Goal: Information Seeking & Learning: Find specific fact

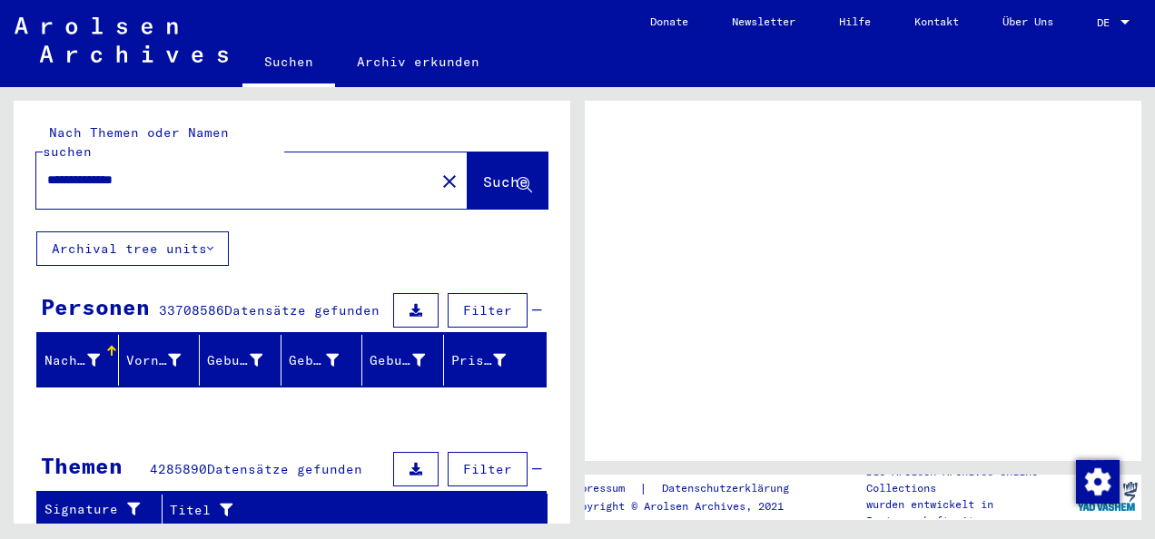
click at [483, 172] on span "Suche" at bounding box center [505, 181] width 45 height 18
drag, startPoint x: 156, startPoint y: 229, endPoint x: 244, endPoint y: 205, distance: 91.1
click at [156, 231] on button "Archival tree units" at bounding box center [132, 248] width 192 height 34
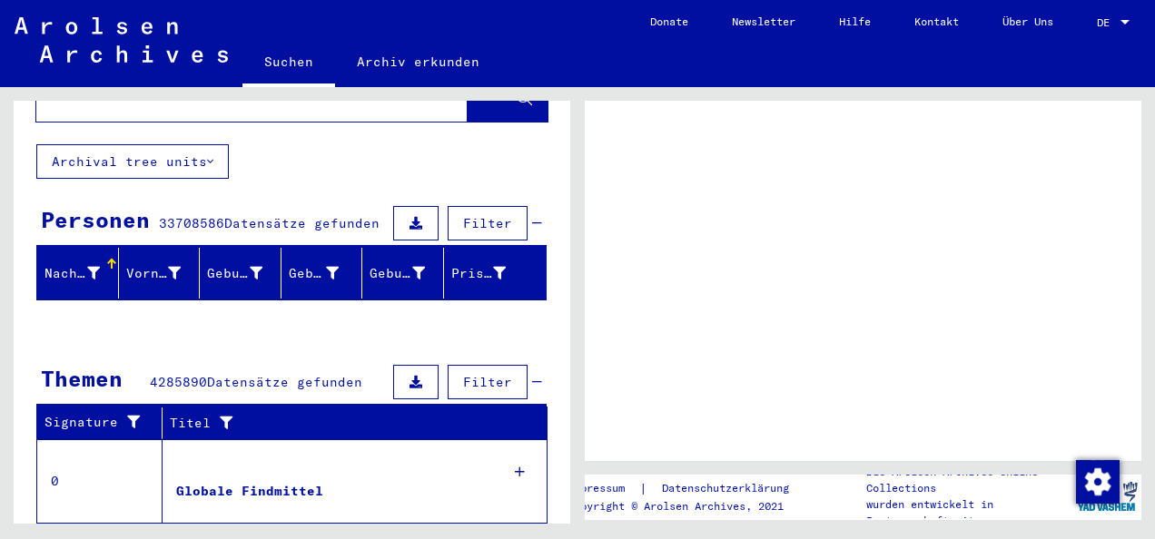
scroll to position [182, 0]
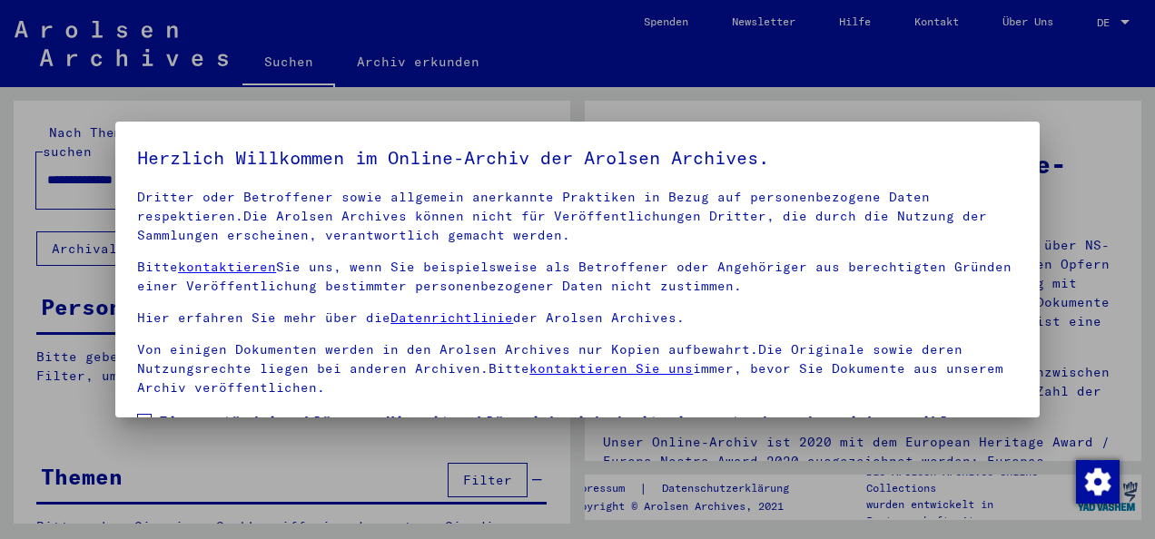
scroll to position [144, 0]
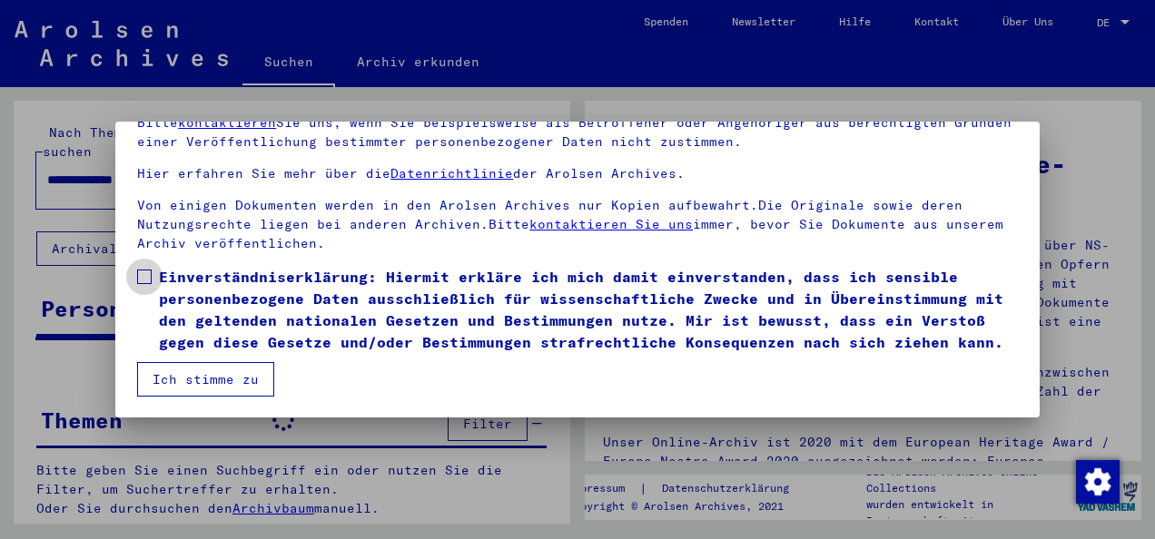
drag, startPoint x: 143, startPoint y: 253, endPoint x: 196, endPoint y: 317, distance: 82.5
click at [143, 270] on span at bounding box center [144, 277] width 15 height 15
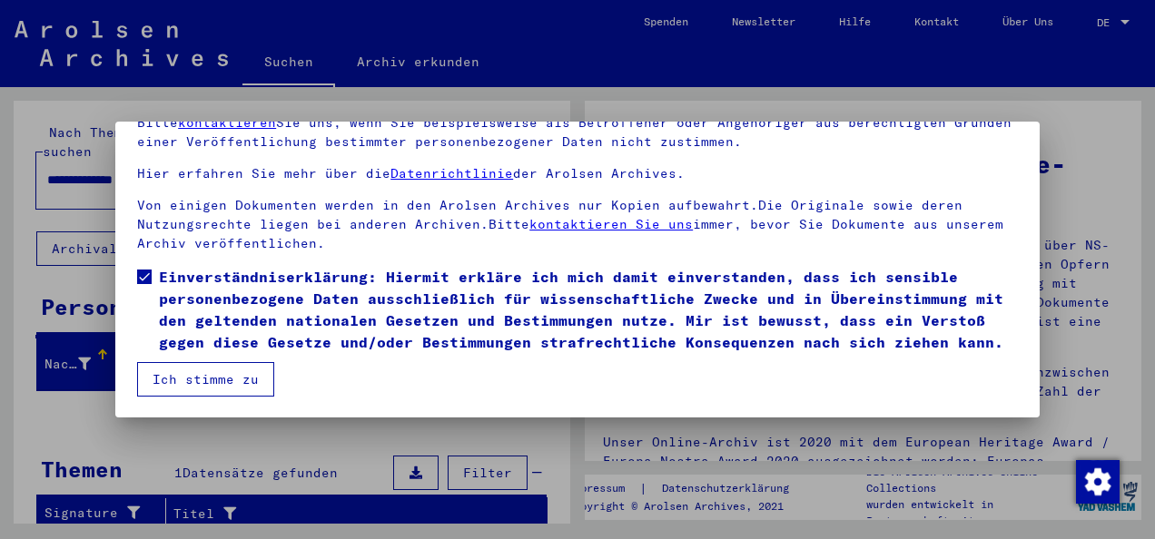
drag, startPoint x: 231, startPoint y: 380, endPoint x: 500, endPoint y: 343, distance: 272.1
click at [239, 381] on button "Ich stimme zu" at bounding box center [205, 379] width 137 height 34
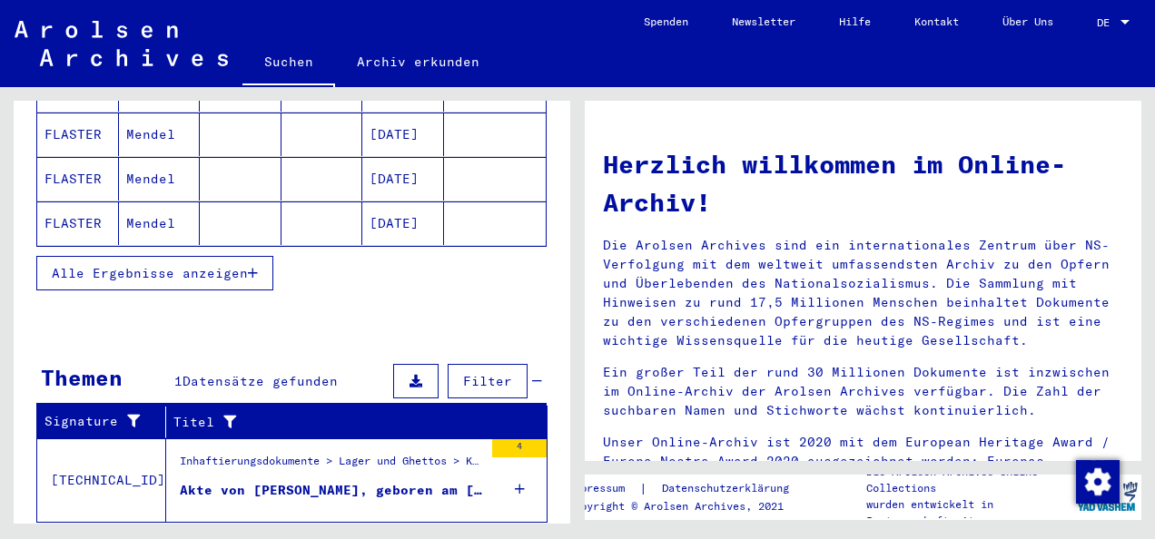
scroll to position [91, 0]
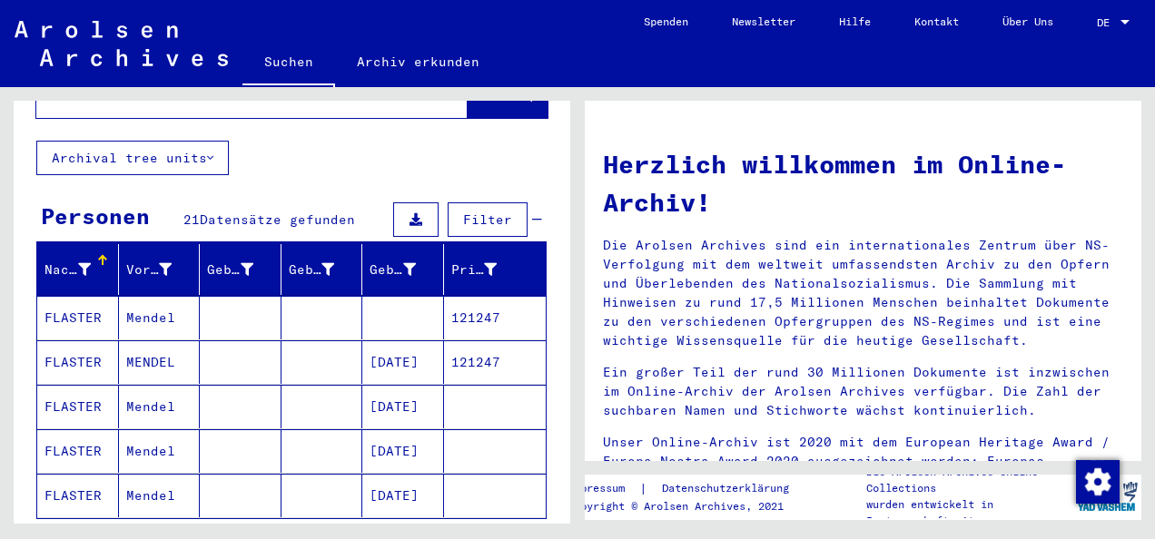
drag, startPoint x: 142, startPoint y: 295, endPoint x: 276, endPoint y: 321, distance: 136.9
click at [142, 296] on mat-cell "Mendel" at bounding box center [160, 318] width 82 height 44
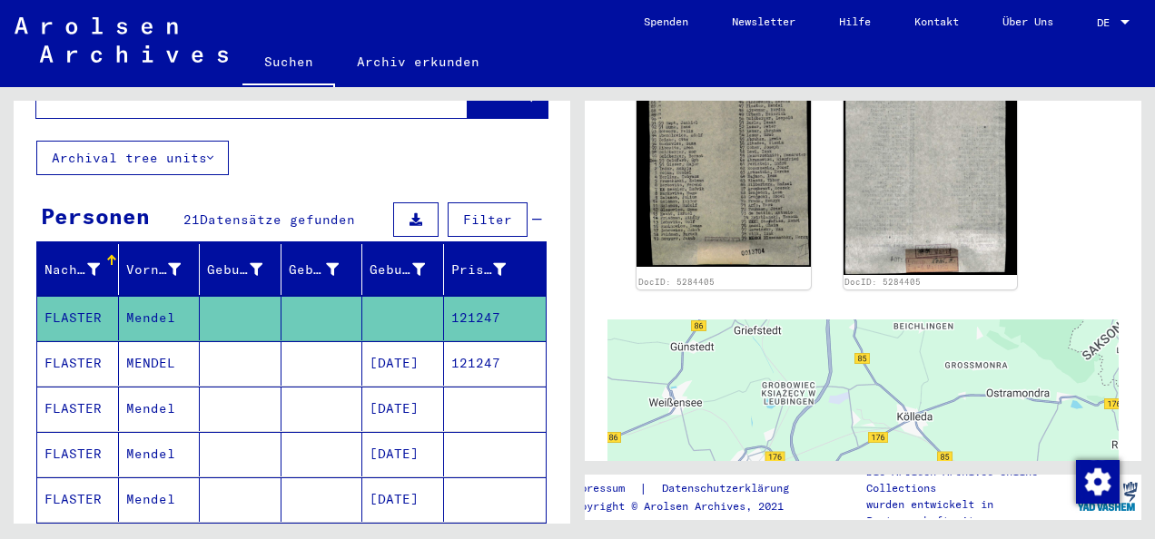
scroll to position [545, 0]
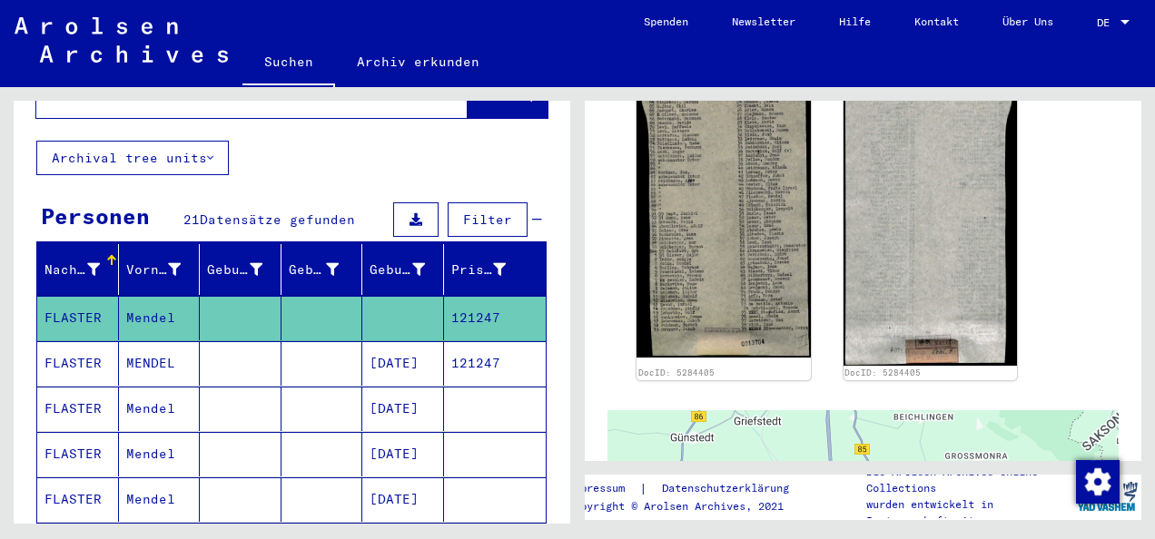
click at [145, 350] on mat-cell "MENDEL" at bounding box center [160, 363] width 82 height 44
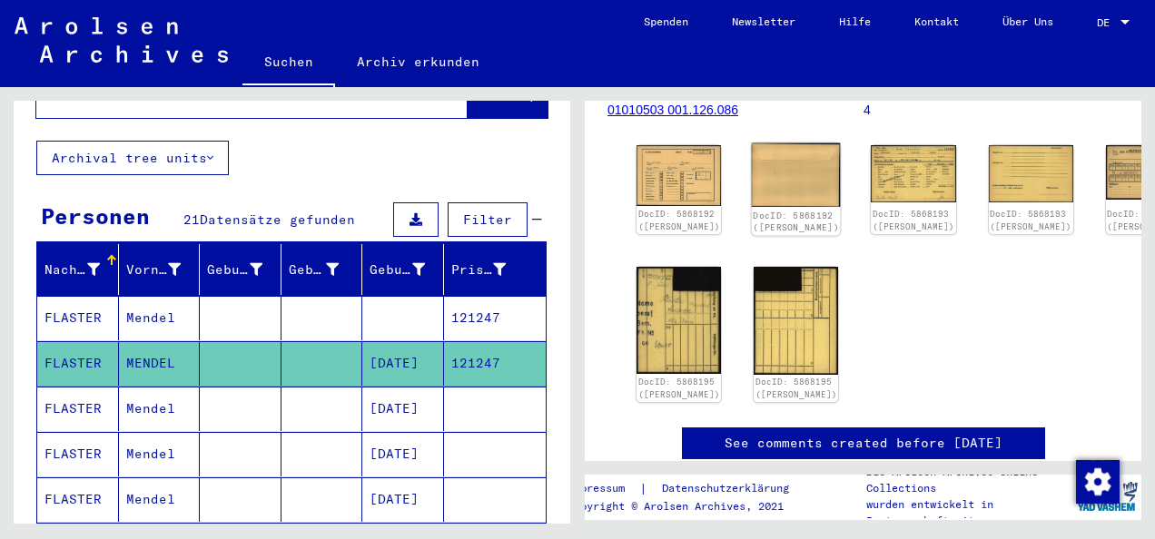
click at [752, 159] on img at bounding box center [796, 175] width 89 height 64
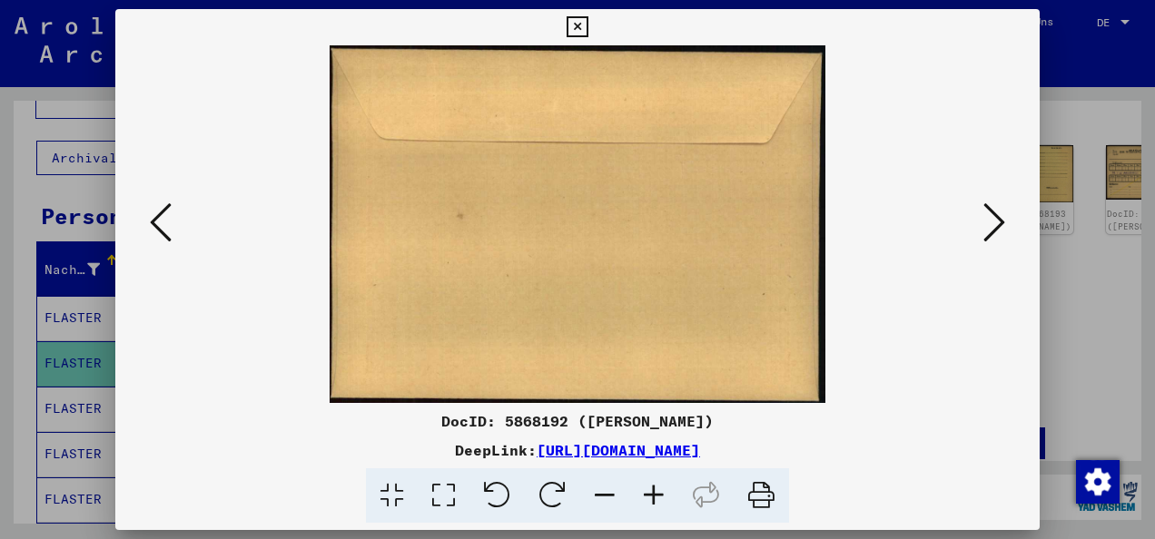
click at [165, 229] on icon at bounding box center [161, 223] width 22 height 44
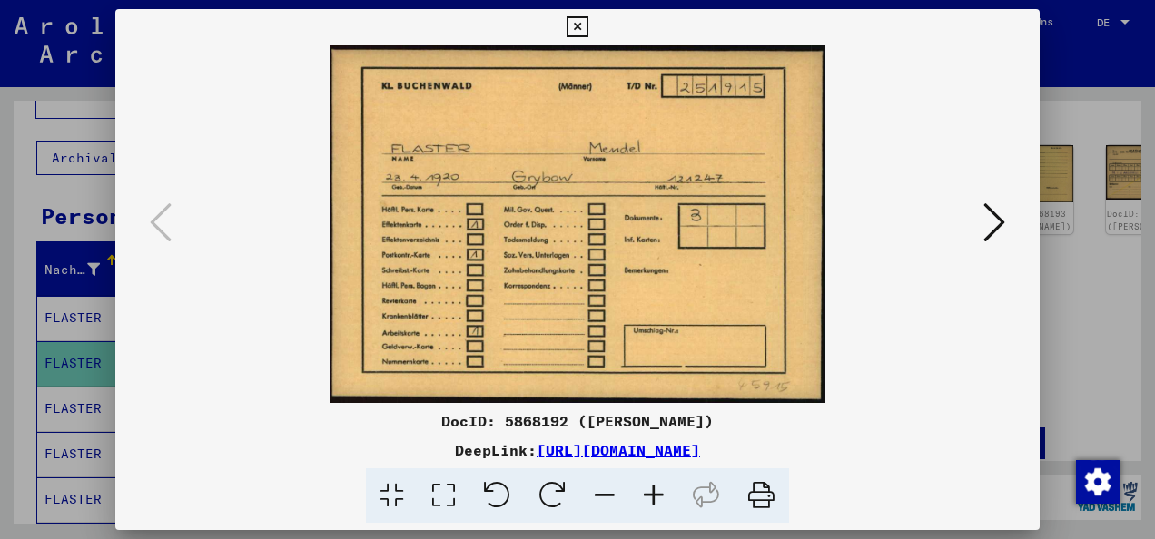
click at [1000, 231] on icon at bounding box center [994, 223] width 22 height 44
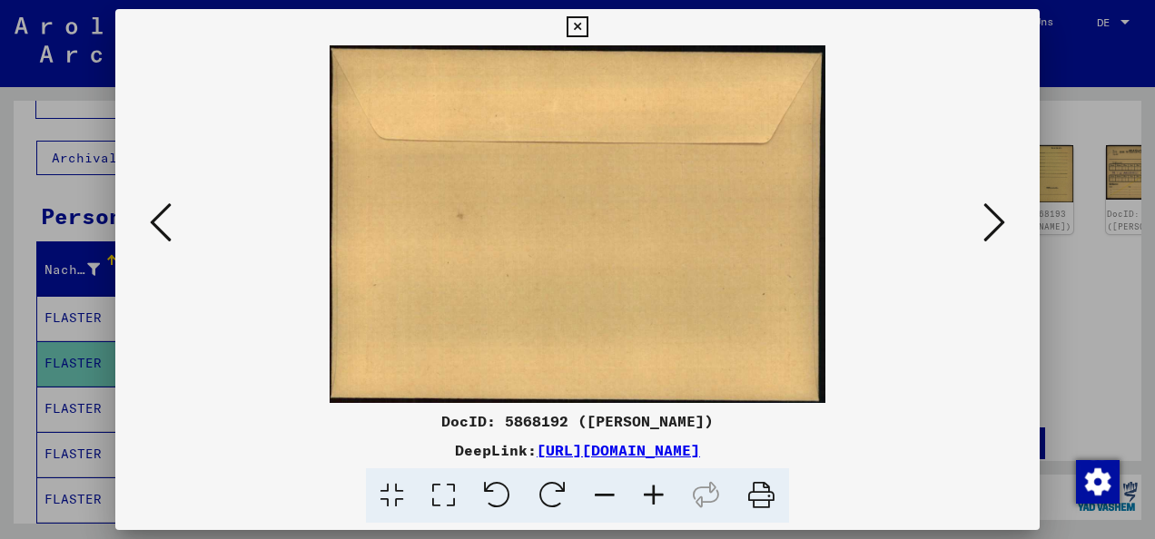
click at [1001, 231] on icon at bounding box center [994, 223] width 22 height 44
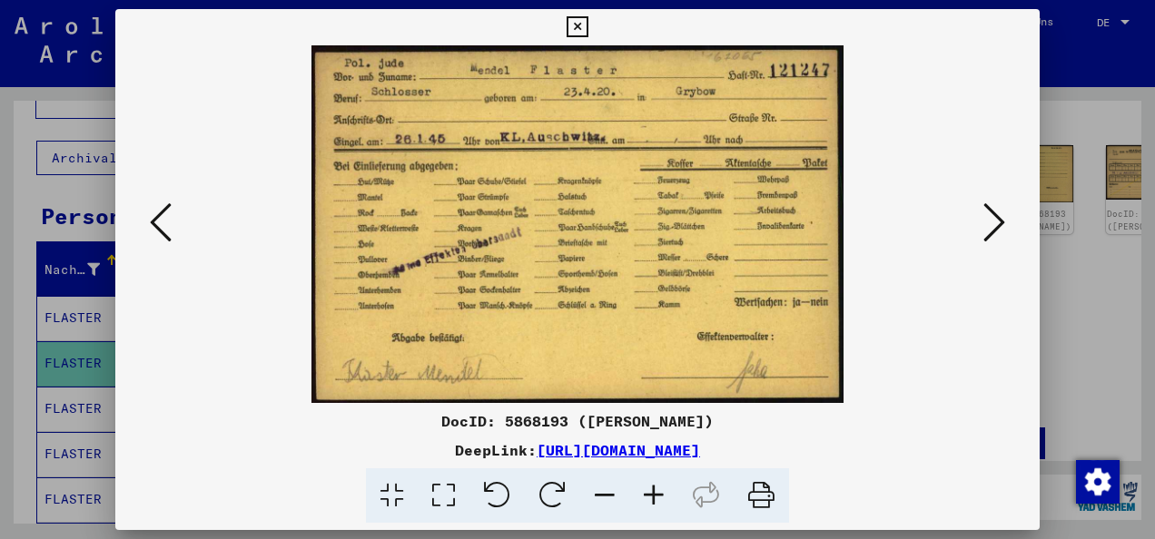
click at [1004, 231] on icon at bounding box center [994, 223] width 22 height 44
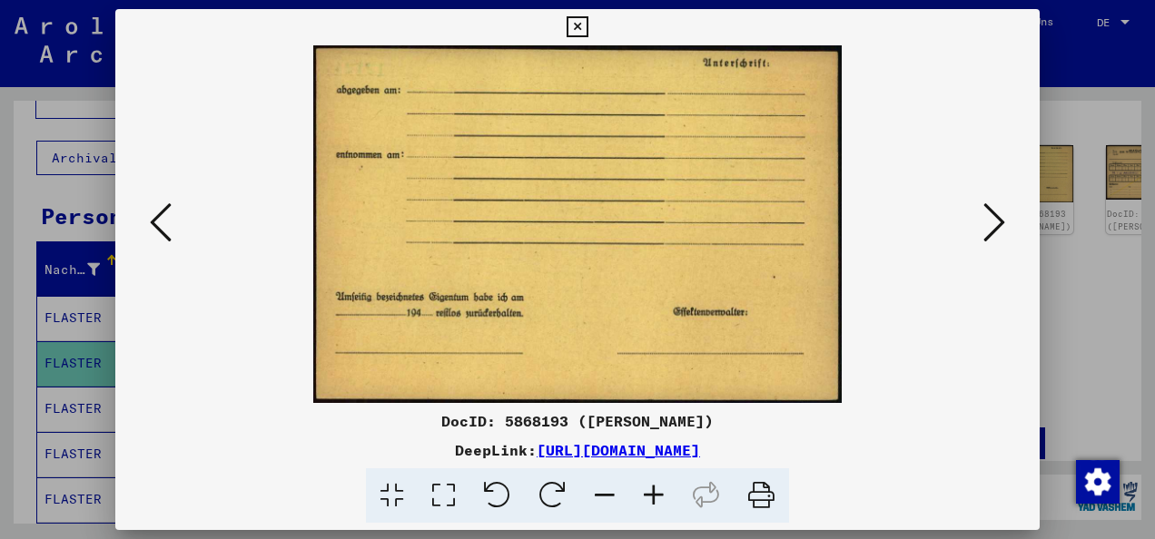
click at [1004, 231] on icon at bounding box center [994, 223] width 22 height 44
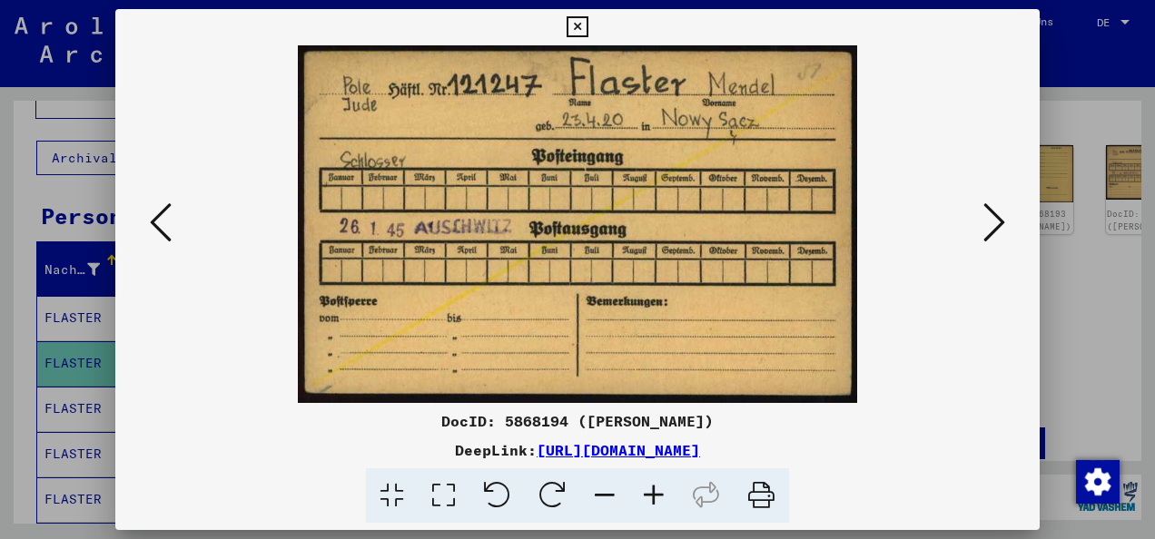
click at [1004, 231] on icon at bounding box center [994, 223] width 22 height 44
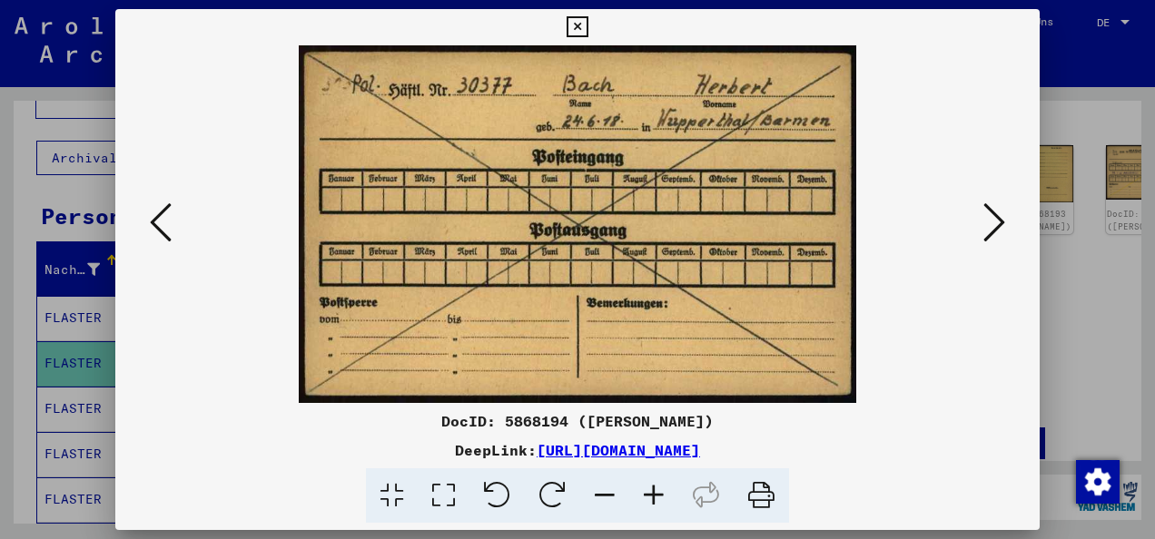
click at [1004, 231] on icon at bounding box center [994, 223] width 22 height 44
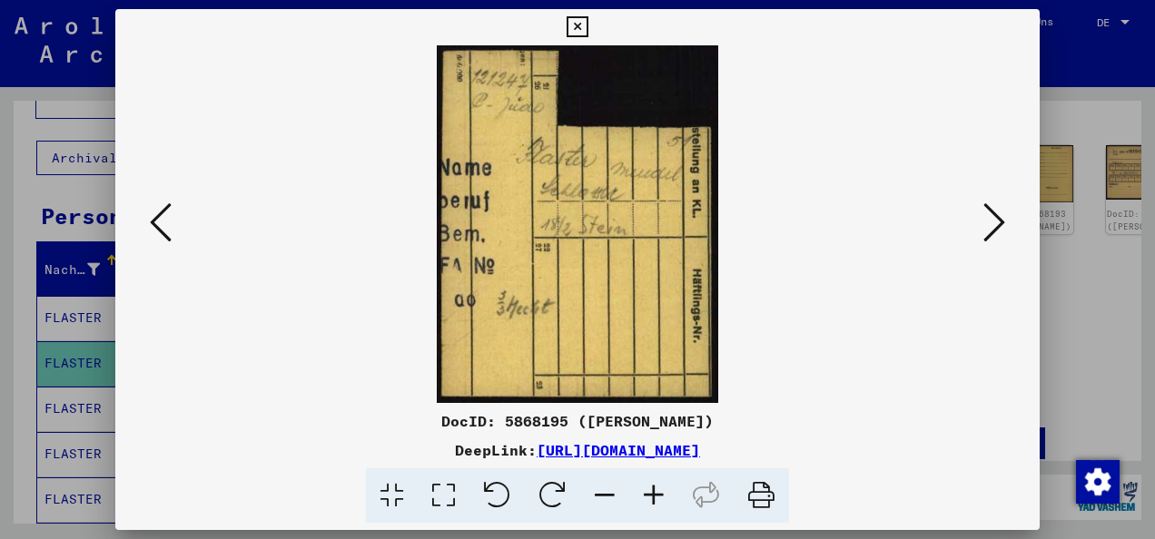
click at [1004, 231] on icon at bounding box center [994, 223] width 22 height 44
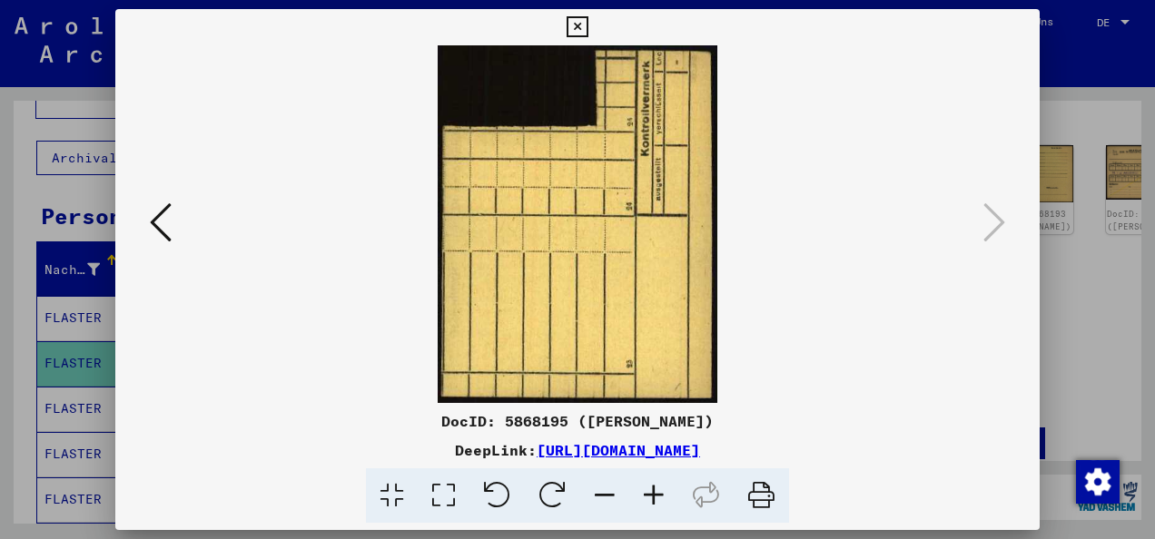
click at [977, 221] on img at bounding box center [577, 224] width 801 height 358
drag, startPoint x: 1115, startPoint y: 113, endPoint x: 1043, endPoint y: 131, distance: 73.7
click at [1115, 113] on div at bounding box center [577, 269] width 1155 height 539
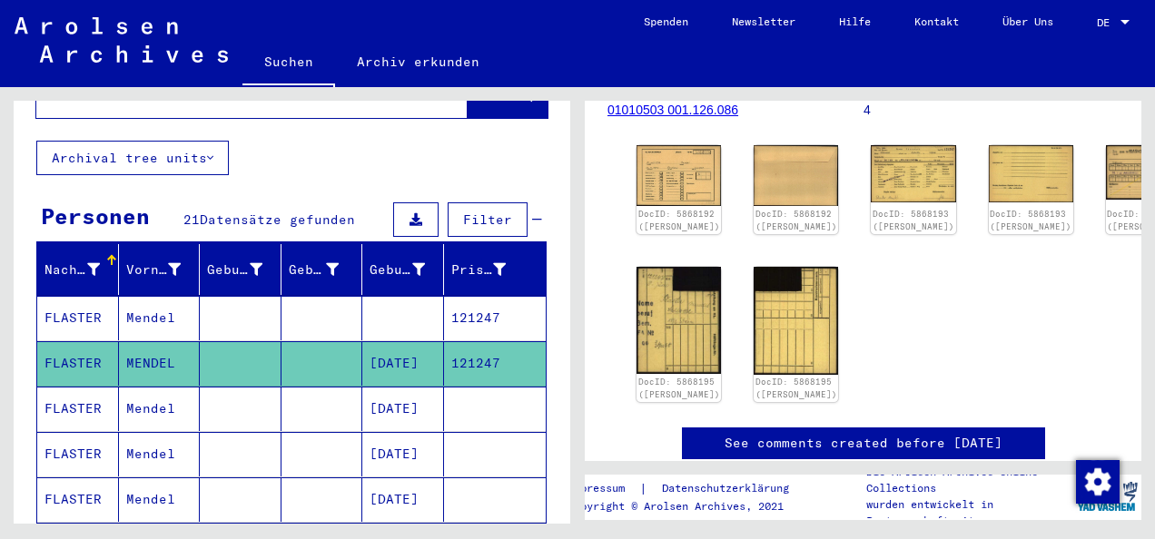
click at [156, 387] on mat-cell "Mendel" at bounding box center [160, 409] width 82 height 44
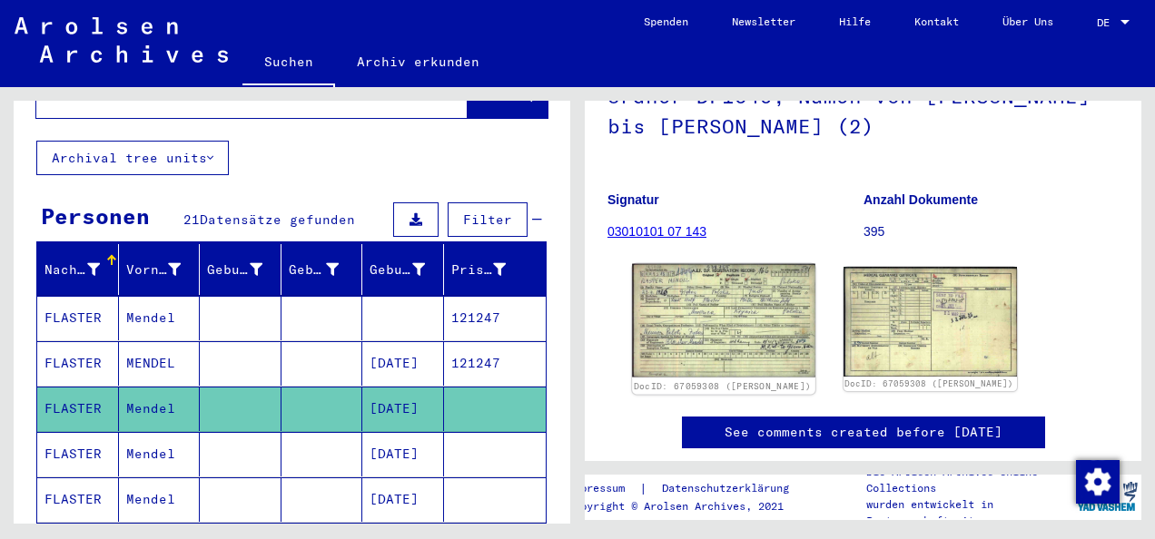
scroll to position [138, 0]
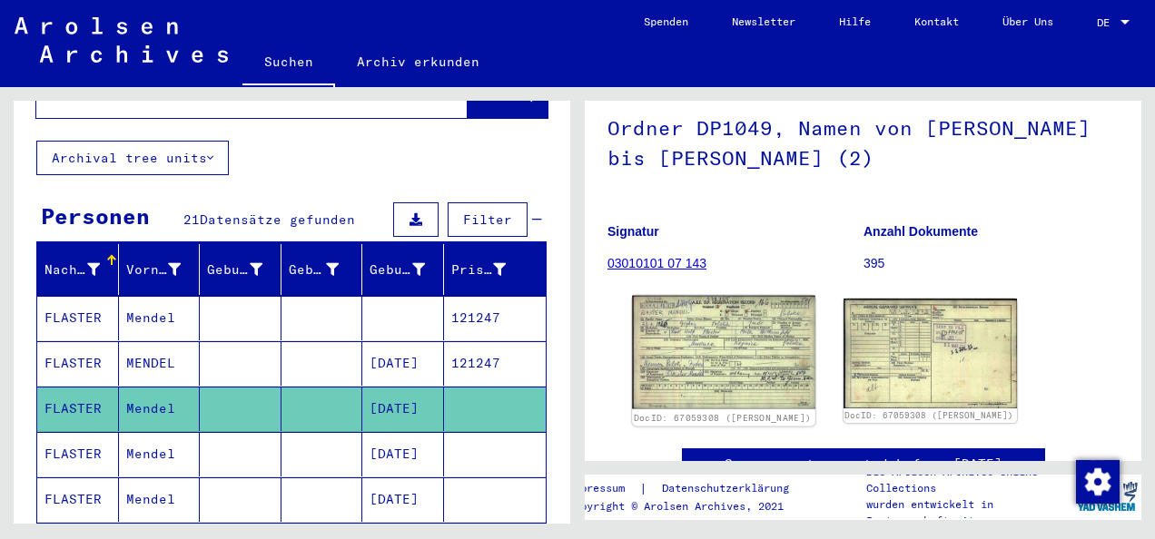
click at [728, 330] on img at bounding box center [723, 352] width 182 height 113
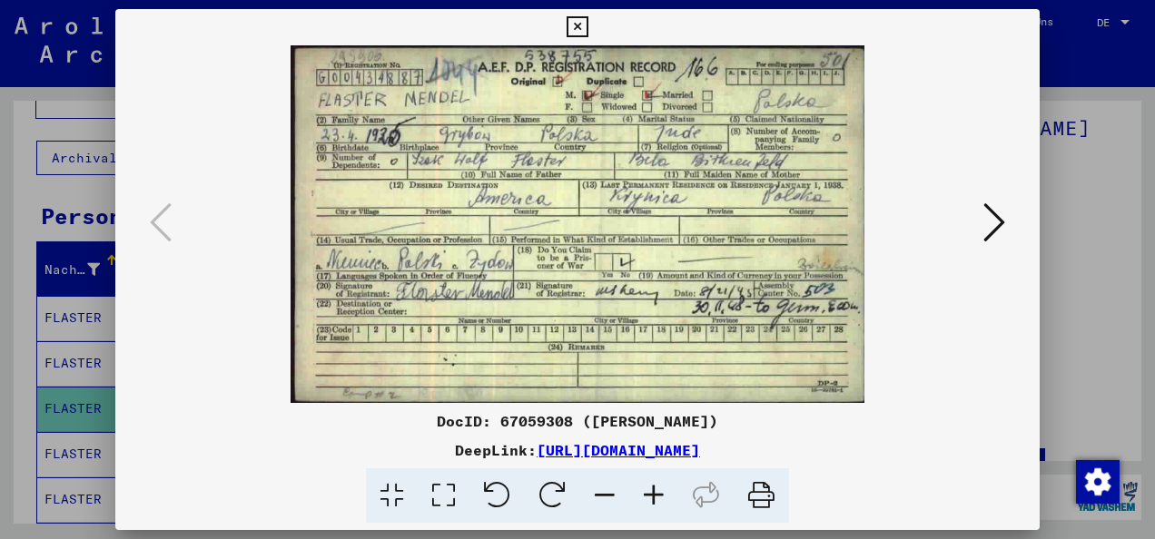
click at [977, 221] on img at bounding box center [577, 224] width 801 height 358
click at [1072, 243] on div at bounding box center [577, 269] width 1155 height 539
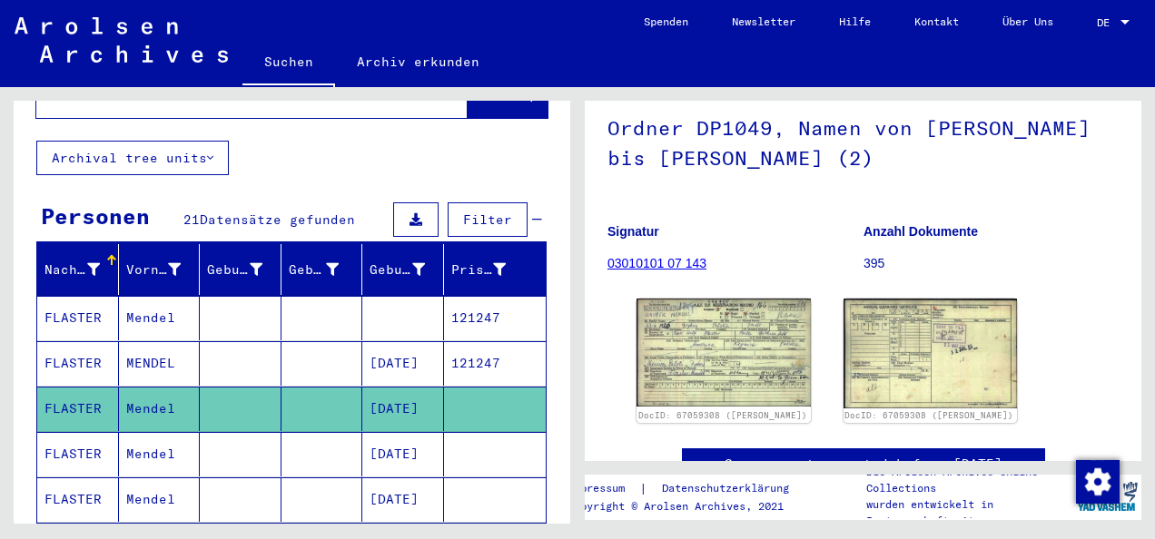
click at [179, 432] on mat-cell "Mendel" at bounding box center [160, 454] width 82 height 44
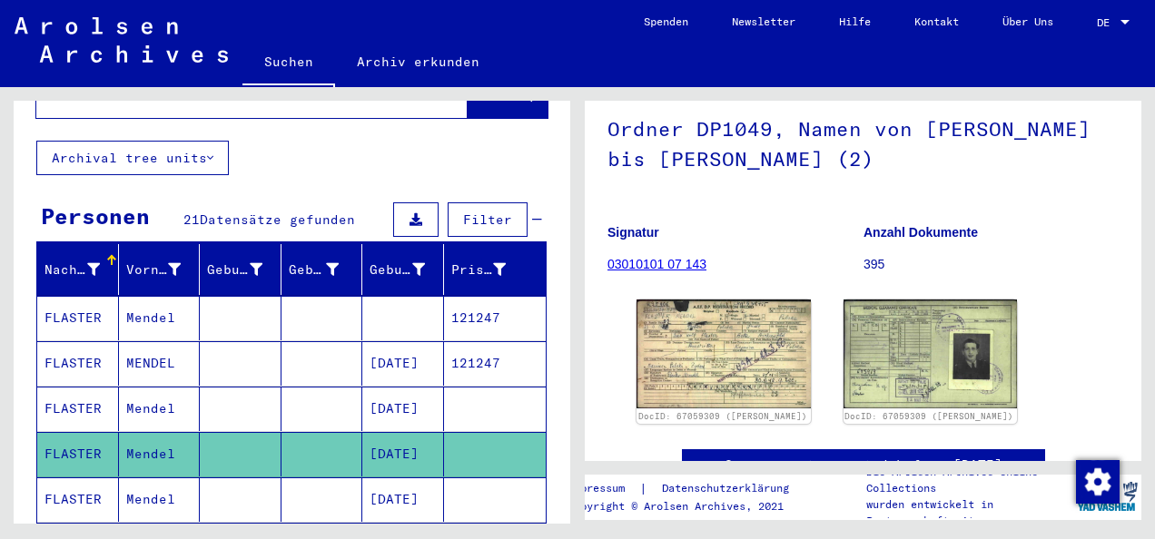
scroll to position [604, 0]
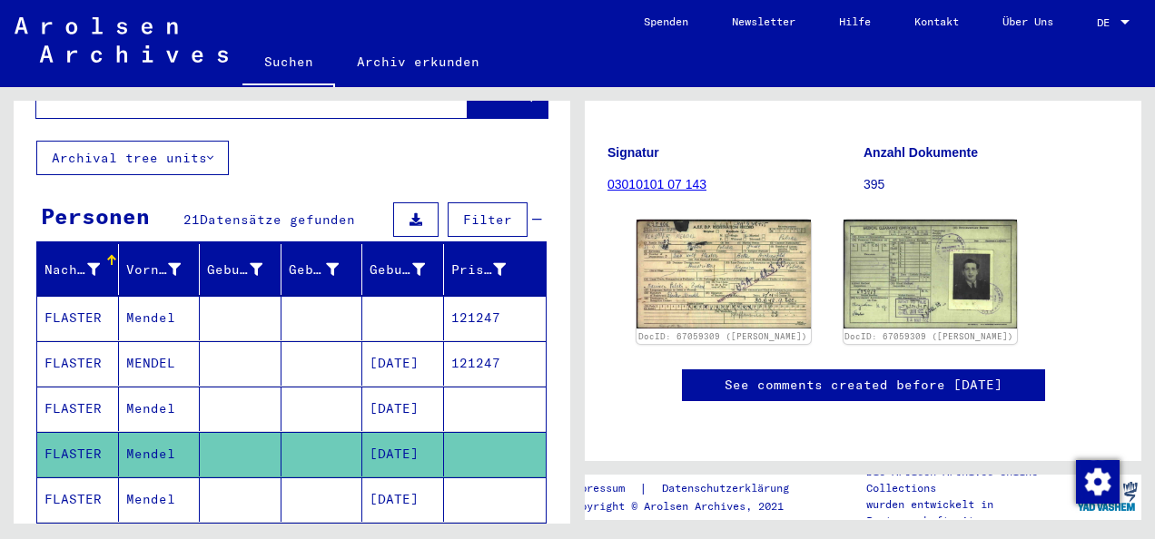
click at [131, 479] on mat-cell "Mendel" at bounding box center [160, 499] width 82 height 44
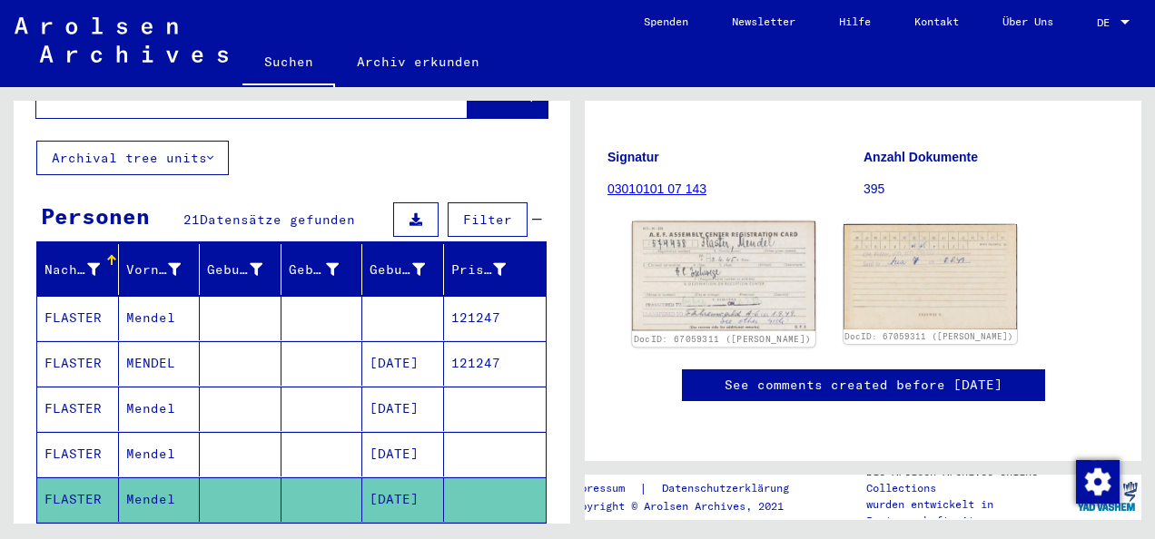
click at [749, 253] on img at bounding box center [723, 276] width 182 height 110
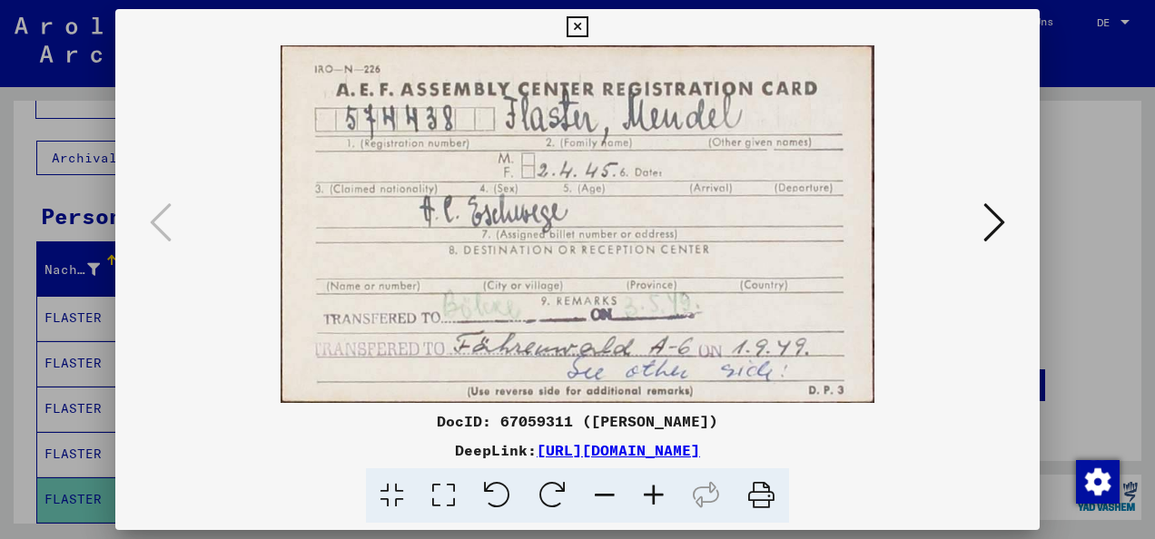
click at [988, 216] on icon at bounding box center [994, 223] width 22 height 44
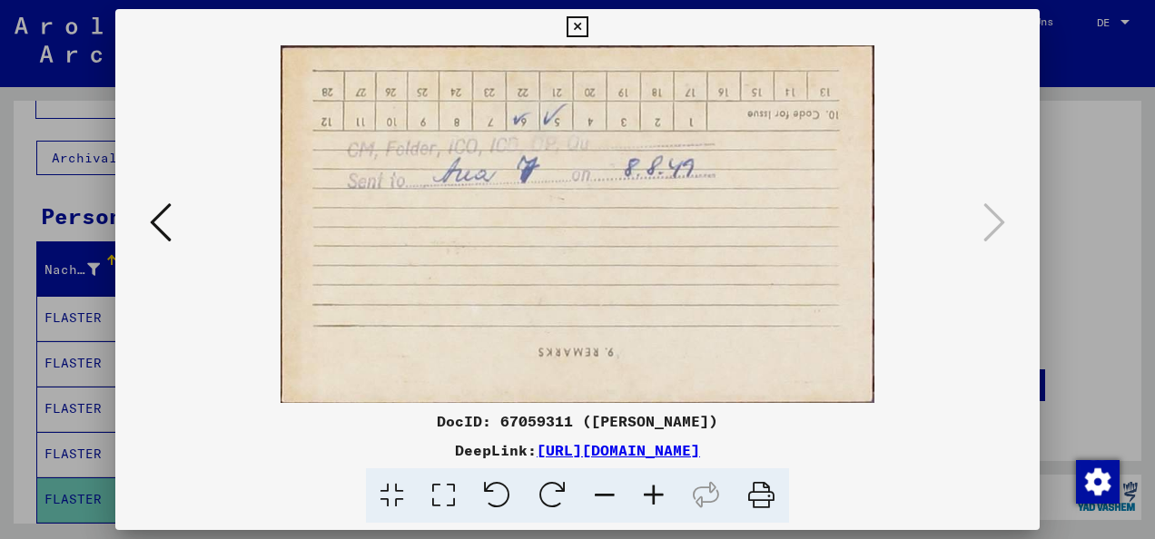
drag, startPoint x: 1078, startPoint y: 179, endPoint x: 1064, endPoint y: 183, distance: 15.2
click at [1078, 180] on div at bounding box center [577, 269] width 1155 height 539
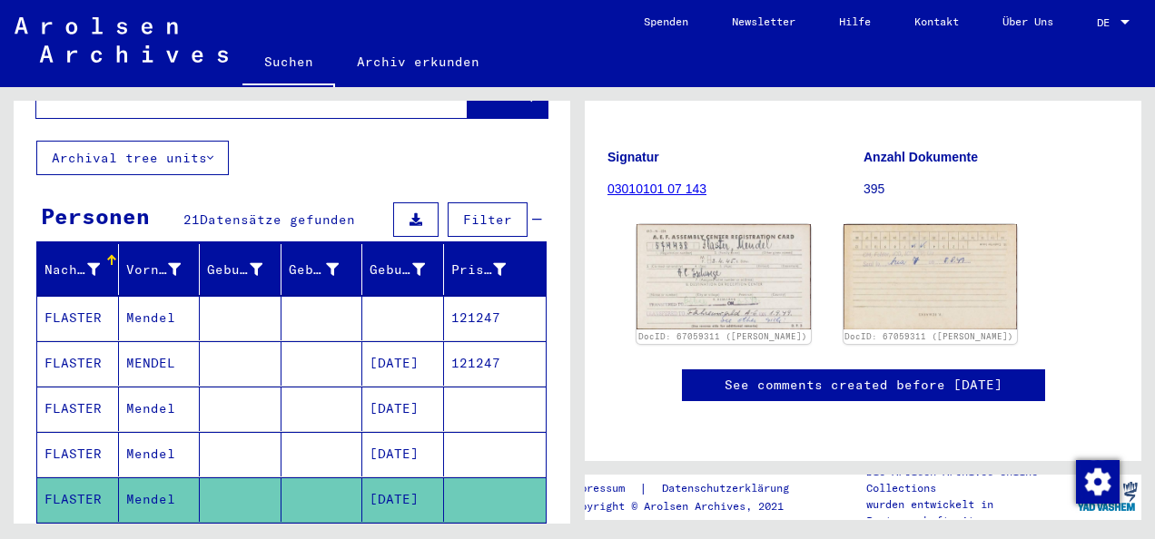
scroll to position [363, 0]
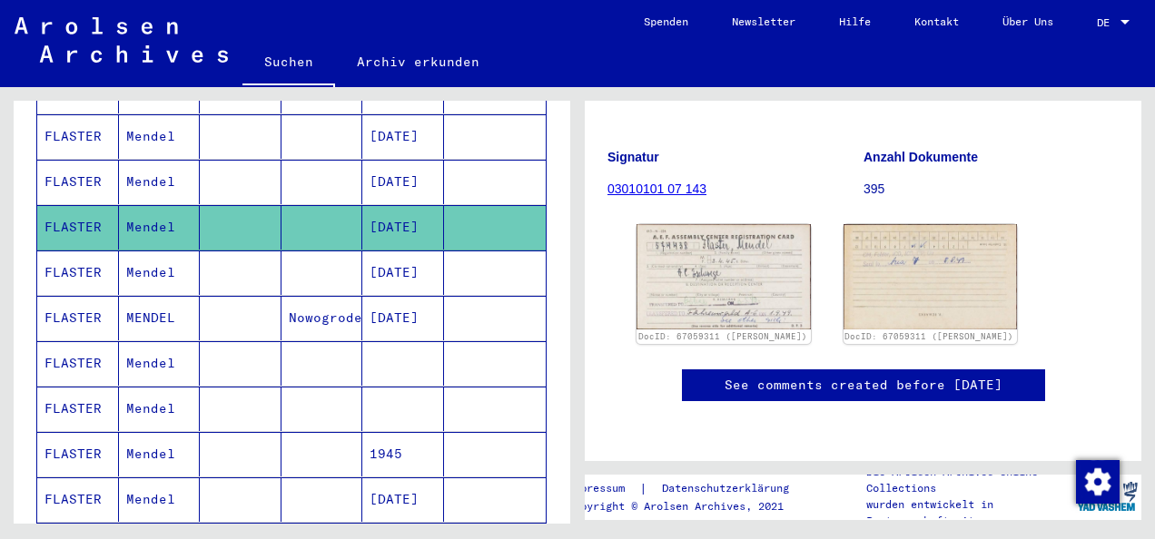
click at [149, 251] on mat-cell "Mendel" at bounding box center [160, 273] width 82 height 44
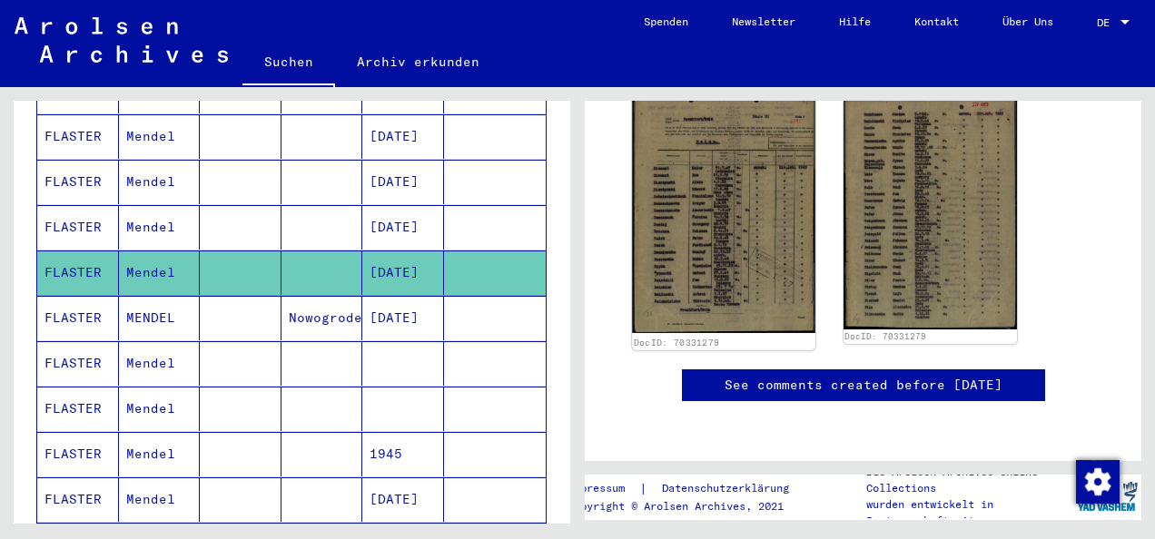
click at [729, 252] on img at bounding box center [723, 211] width 182 height 243
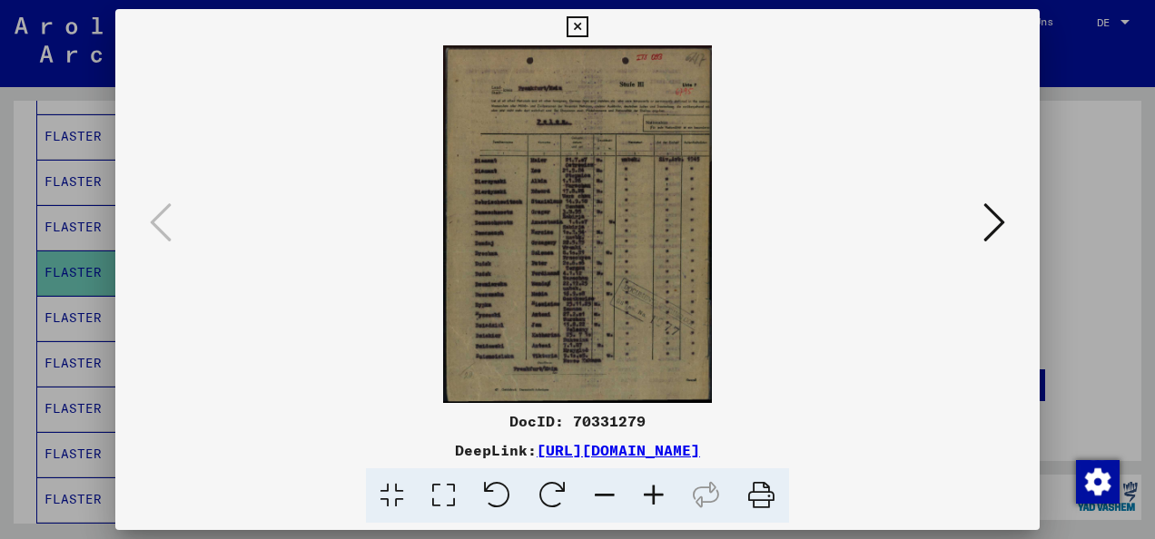
drag, startPoint x: 1087, startPoint y: 242, endPoint x: 1013, endPoint y: 232, distance: 75.1
click at [1086, 242] on div at bounding box center [577, 269] width 1155 height 539
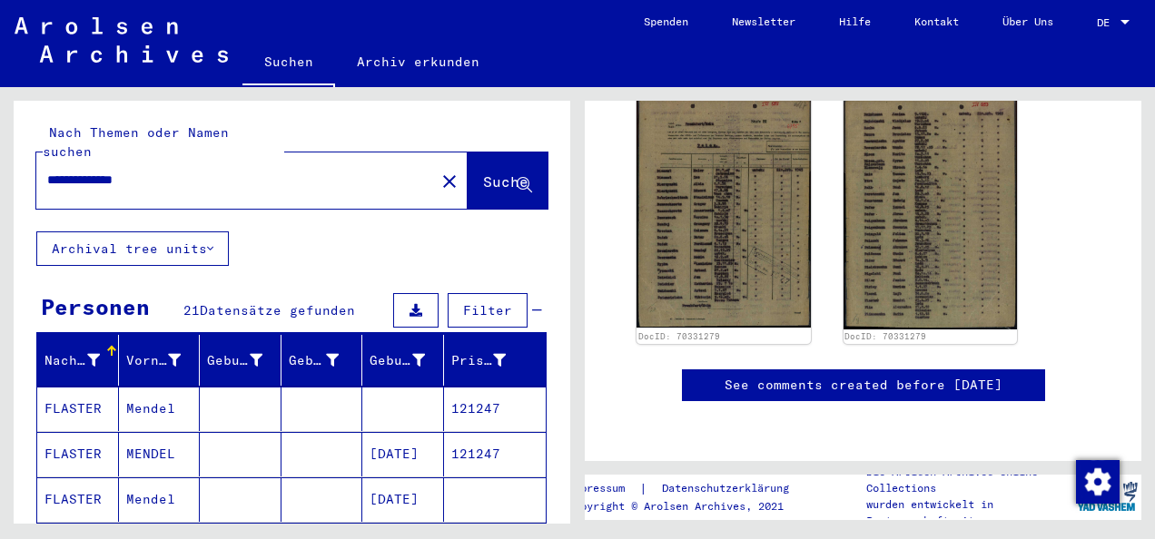
drag, startPoint x: 164, startPoint y: 160, endPoint x: 134, endPoint y: 162, distance: 30.1
click at [135, 171] on input "**********" at bounding box center [235, 180] width 377 height 19
type input "*"
type input "******"
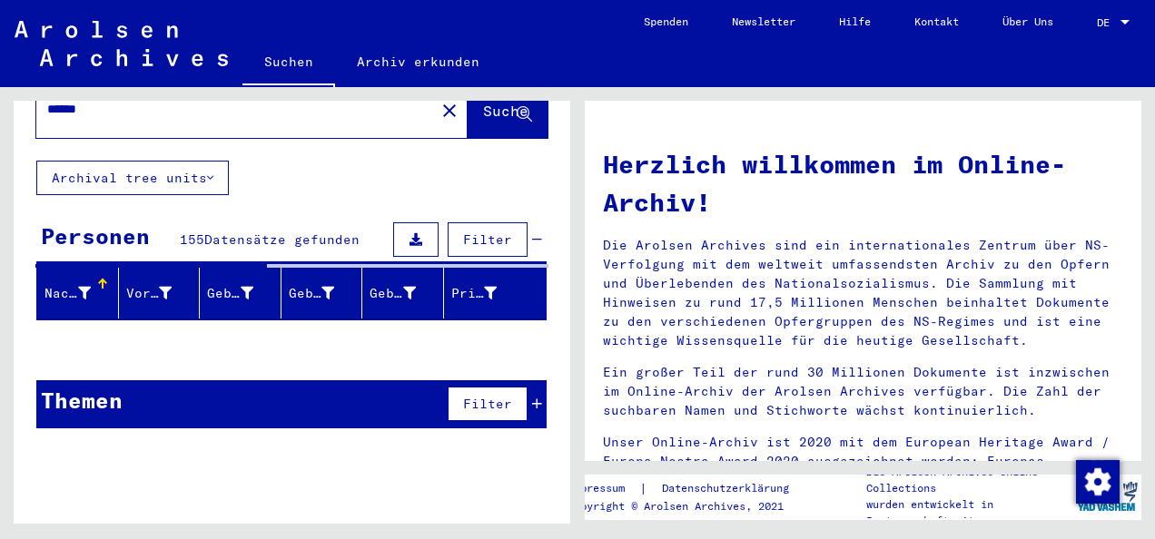
scroll to position [73, 0]
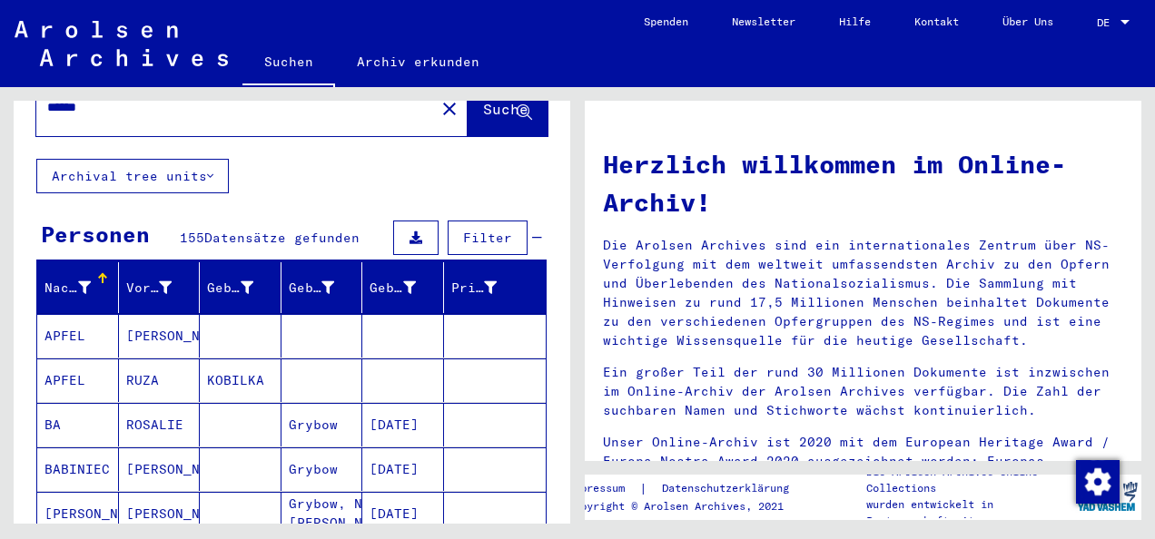
click at [150, 403] on mat-cell "ROSALIE" at bounding box center [160, 425] width 82 height 44
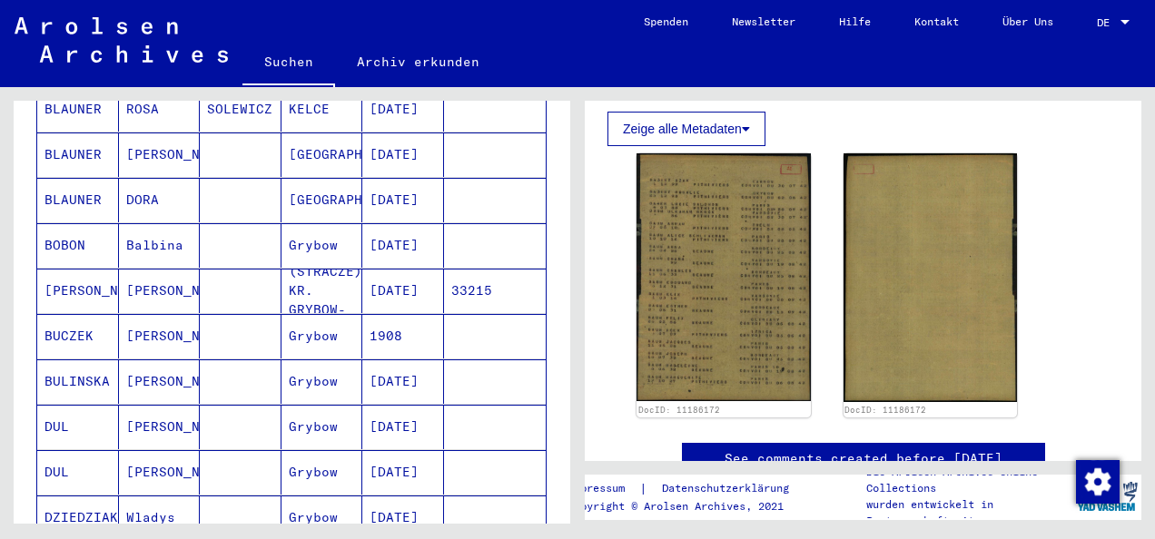
scroll to position [1071, 0]
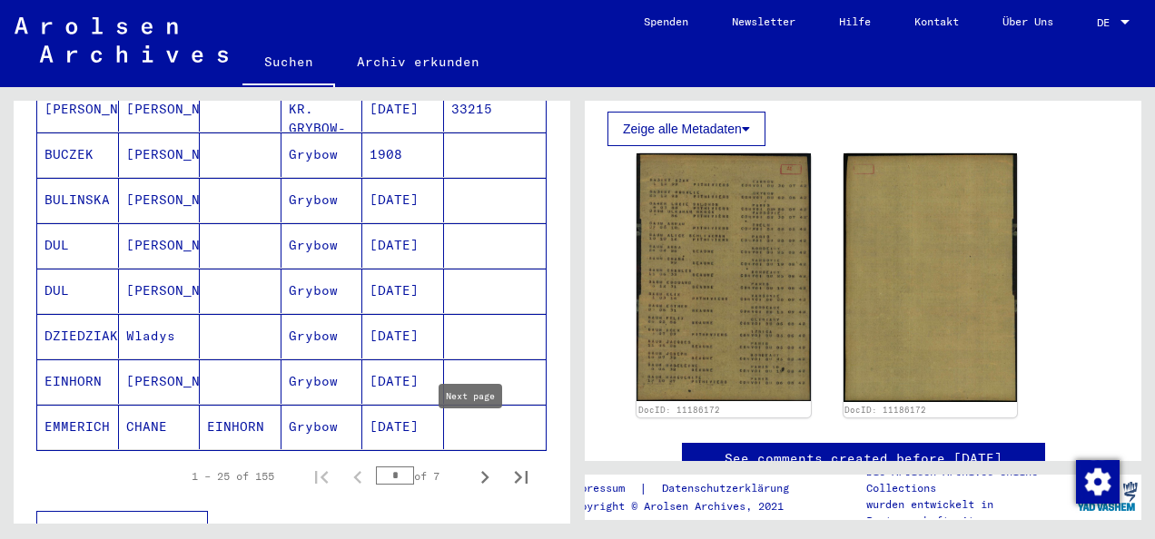
click at [472, 465] on icon "Next page" at bounding box center [484, 477] width 25 height 25
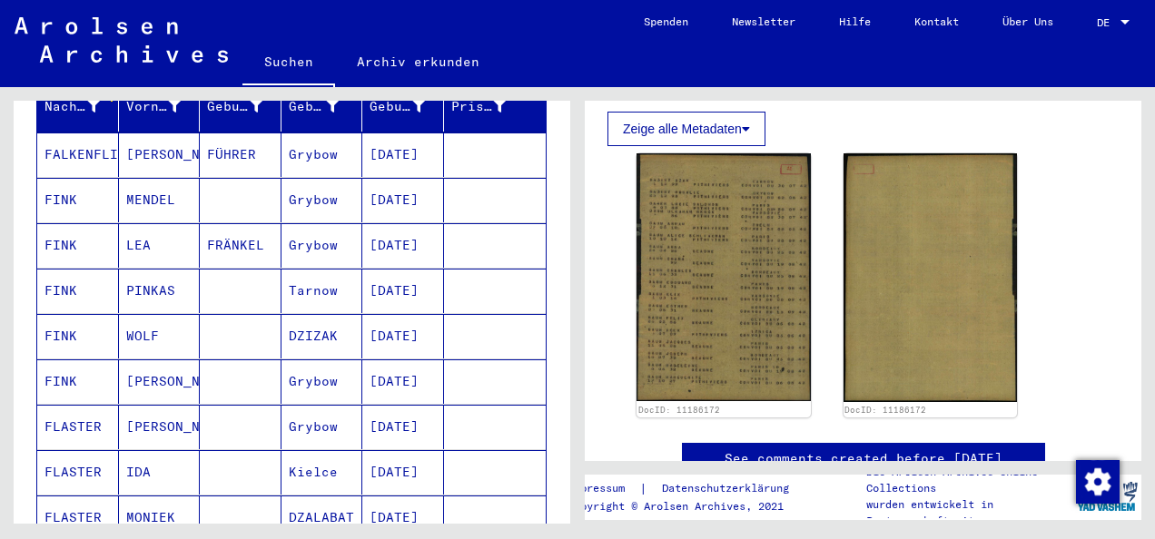
scroll to position [345, 0]
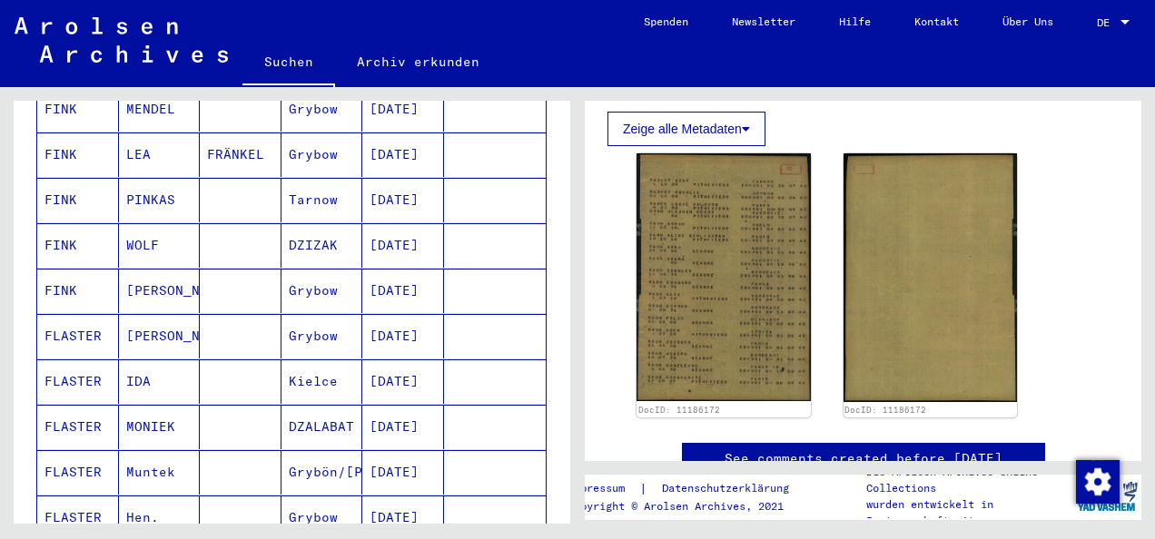
click at [163, 314] on mat-cell "[PERSON_NAME]" at bounding box center [160, 336] width 82 height 44
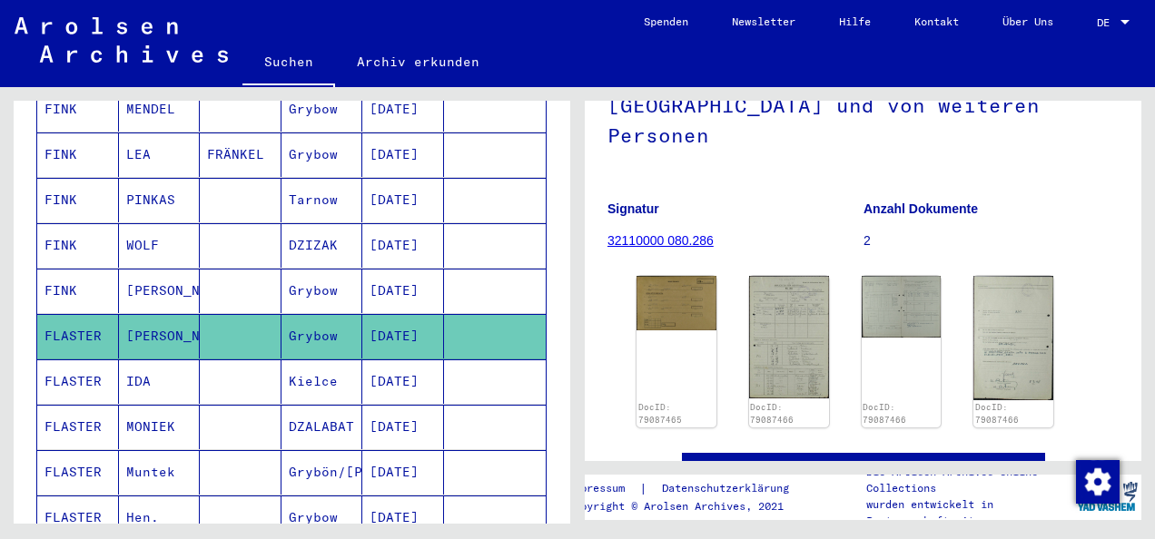
scroll to position [363, 0]
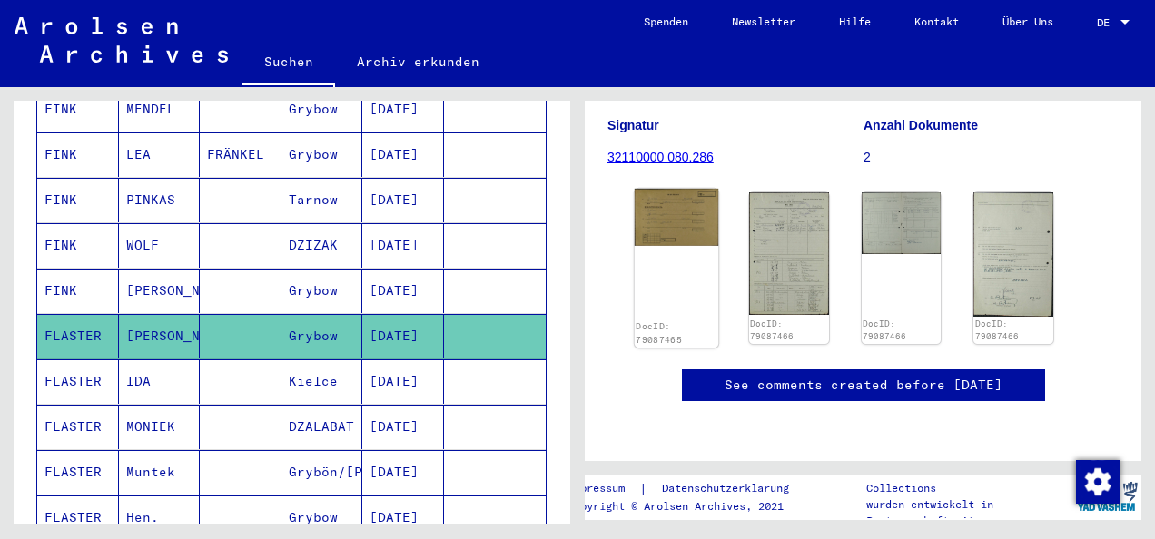
click at [662, 189] on img at bounding box center [676, 217] width 84 height 57
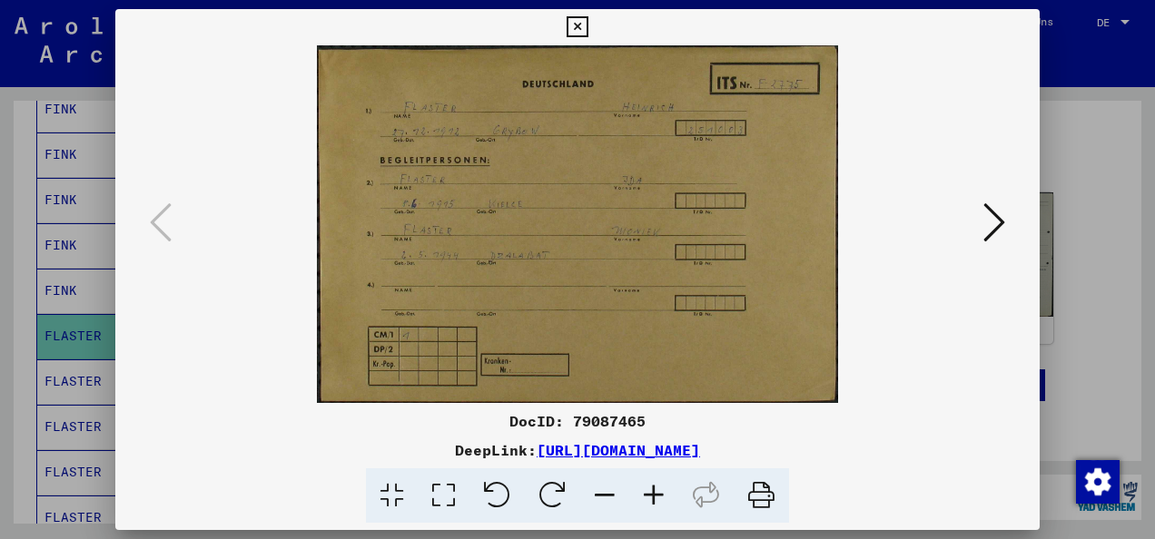
click at [969, 218] on img at bounding box center [577, 224] width 801 height 358
click at [989, 229] on icon at bounding box center [994, 223] width 22 height 44
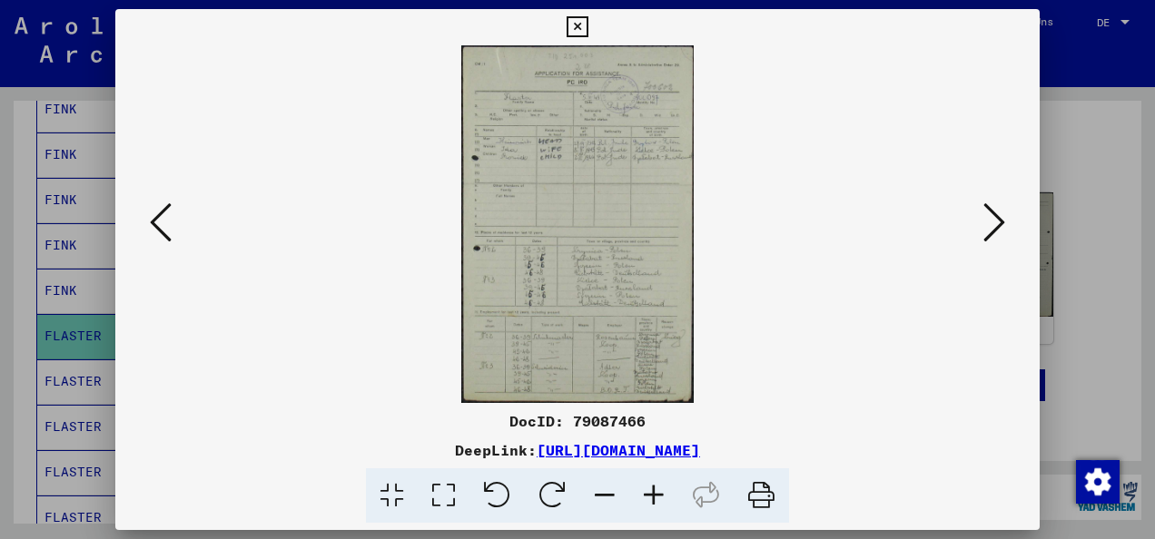
drag, startPoint x: 1056, startPoint y: 131, endPoint x: 658, endPoint y: 224, distance: 409.3
click at [1057, 131] on div at bounding box center [577, 269] width 1155 height 539
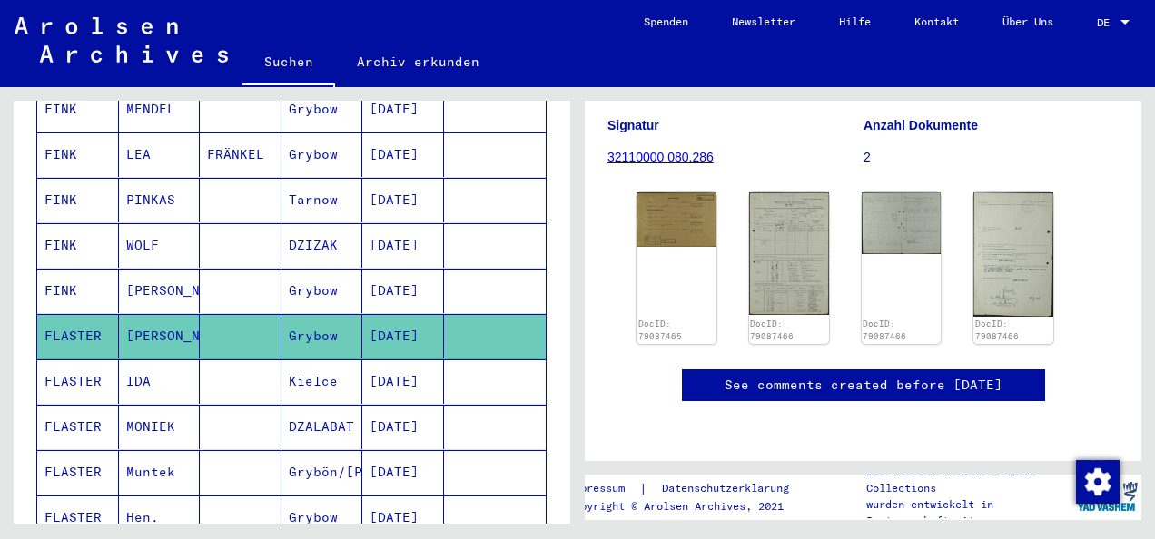
click at [88, 359] on mat-cell "FLASTER" at bounding box center [78, 381] width 82 height 44
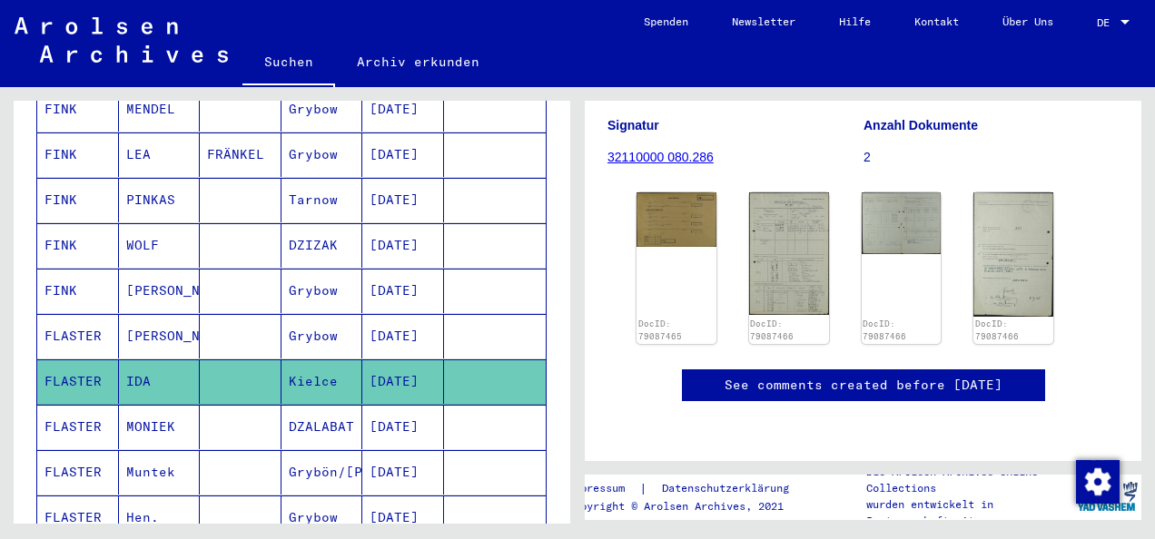
click at [123, 405] on mat-cell "MONIEK" at bounding box center [160, 427] width 82 height 44
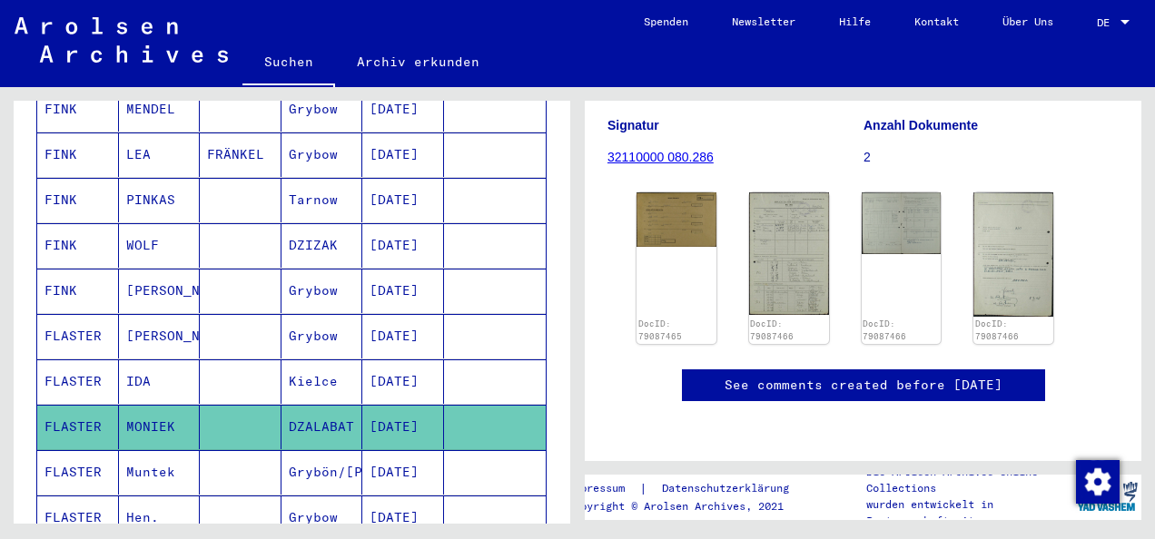
scroll to position [272, 0]
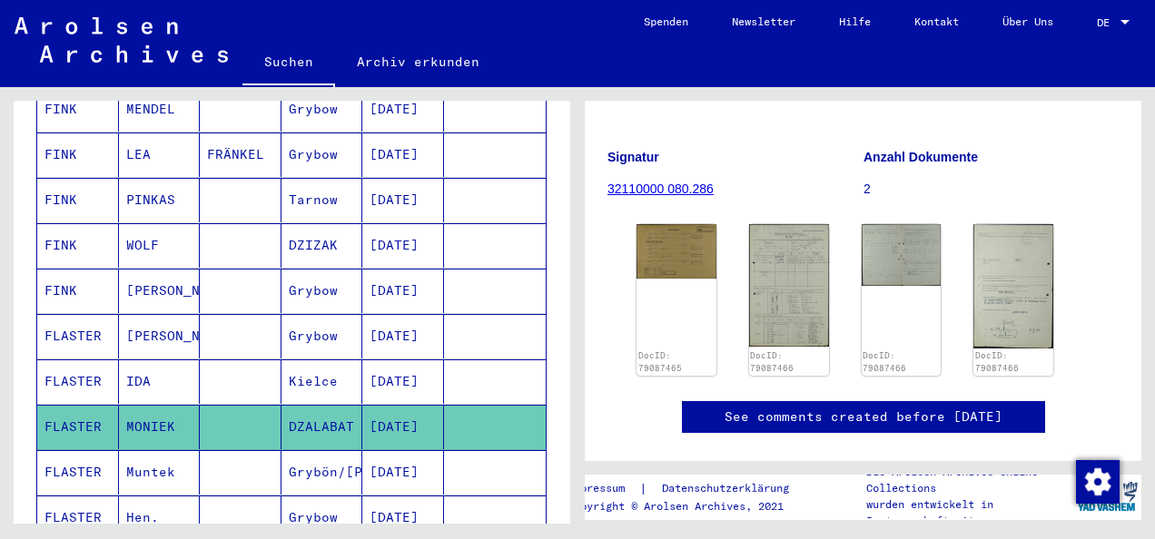
click at [345, 450] on mat-cell "Grybön/[PERSON_NAME]" at bounding box center [322, 472] width 82 height 44
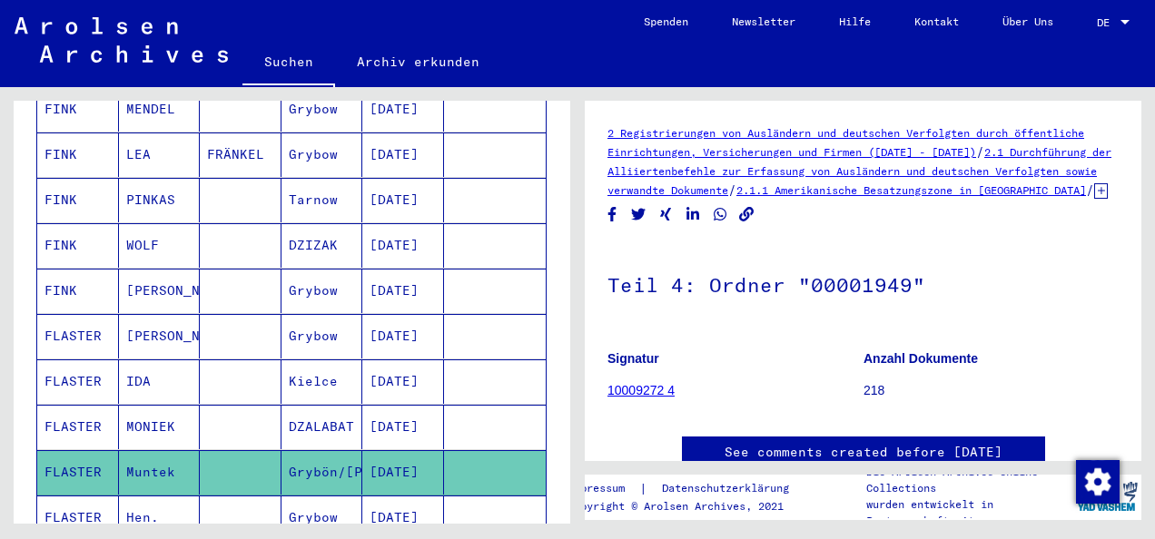
drag, startPoint x: 938, startPoint y: 335, endPoint x: 1042, endPoint y: 315, distance: 106.3
click at [1042, 315] on h1 "Teil 4: Ordner "00001949"" at bounding box center [862, 283] width 511 height 80
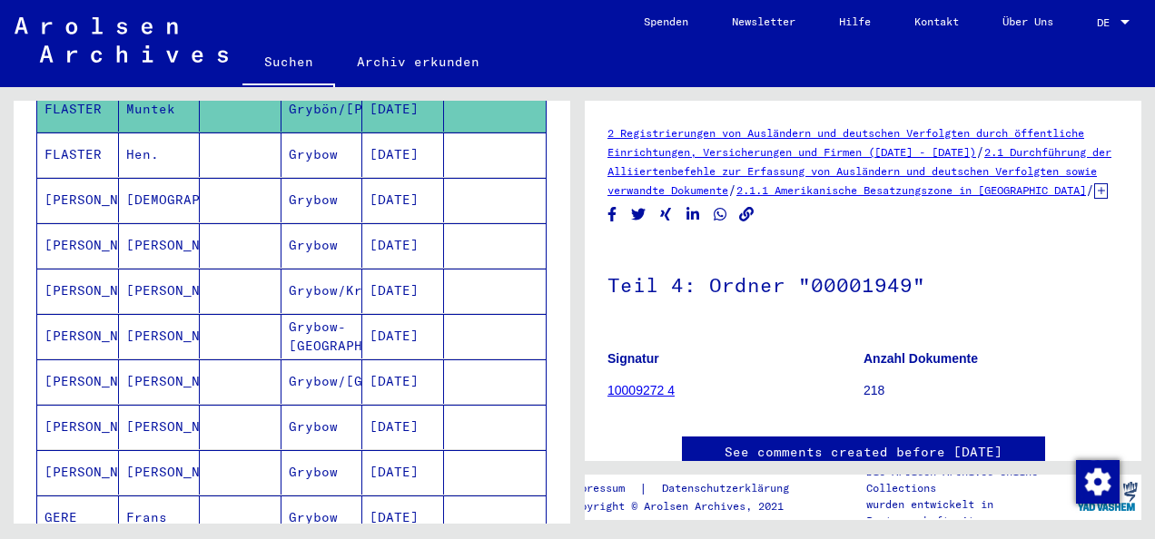
scroll to position [436, 0]
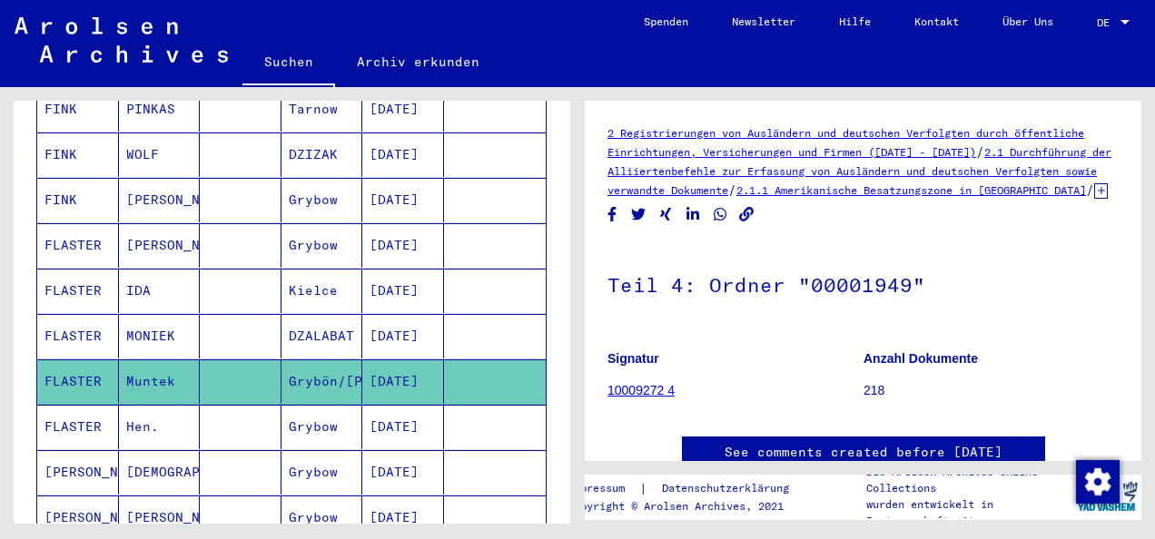
drag, startPoint x: 164, startPoint y: 399, endPoint x: 662, endPoint y: 407, distance: 497.4
click at [164, 405] on mat-cell "Hen." at bounding box center [160, 427] width 82 height 44
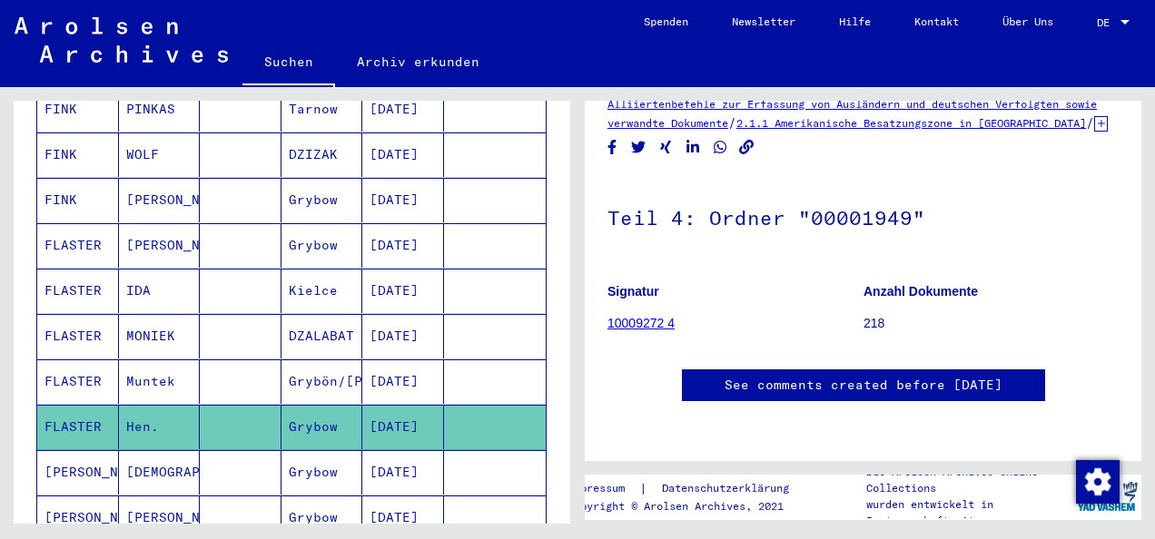
scroll to position [0, 0]
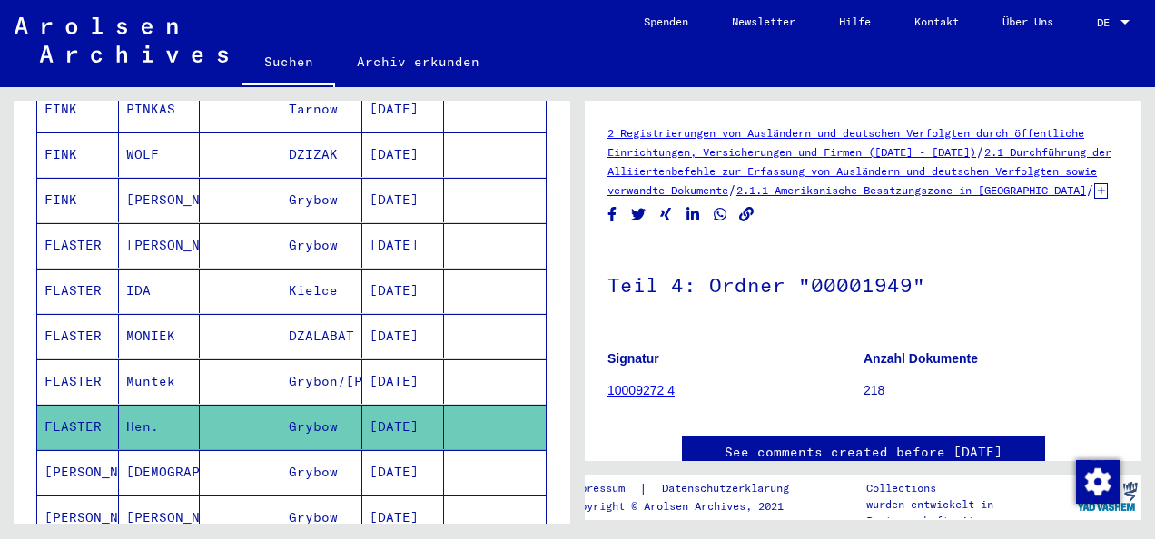
drag, startPoint x: 131, startPoint y: 436, endPoint x: 217, endPoint y: 439, distance: 86.3
click at [131, 450] on mat-cell "[DEMOGRAPHIC_DATA]" at bounding box center [160, 472] width 82 height 44
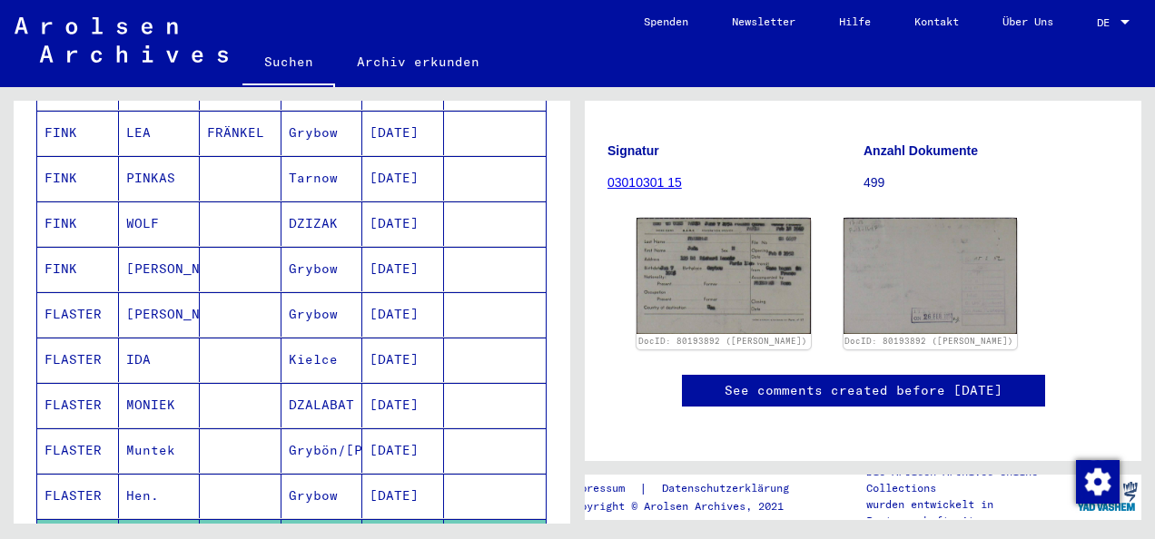
scroll to position [345, 0]
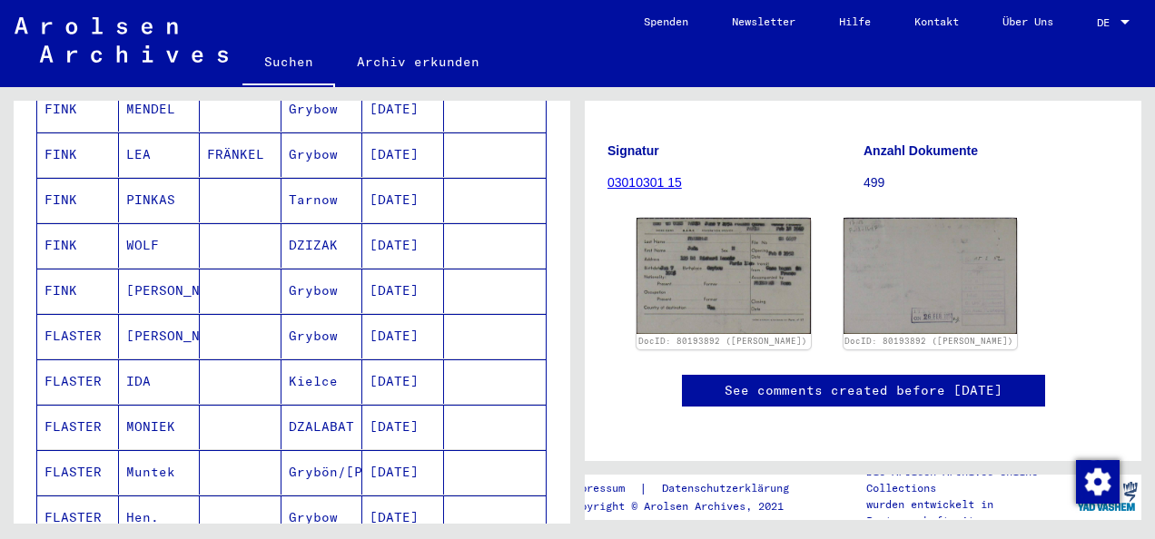
drag, startPoint x: 171, startPoint y: 395, endPoint x: 349, endPoint y: 408, distance: 178.4
click at [171, 405] on mat-cell "MONIEK" at bounding box center [160, 427] width 82 height 44
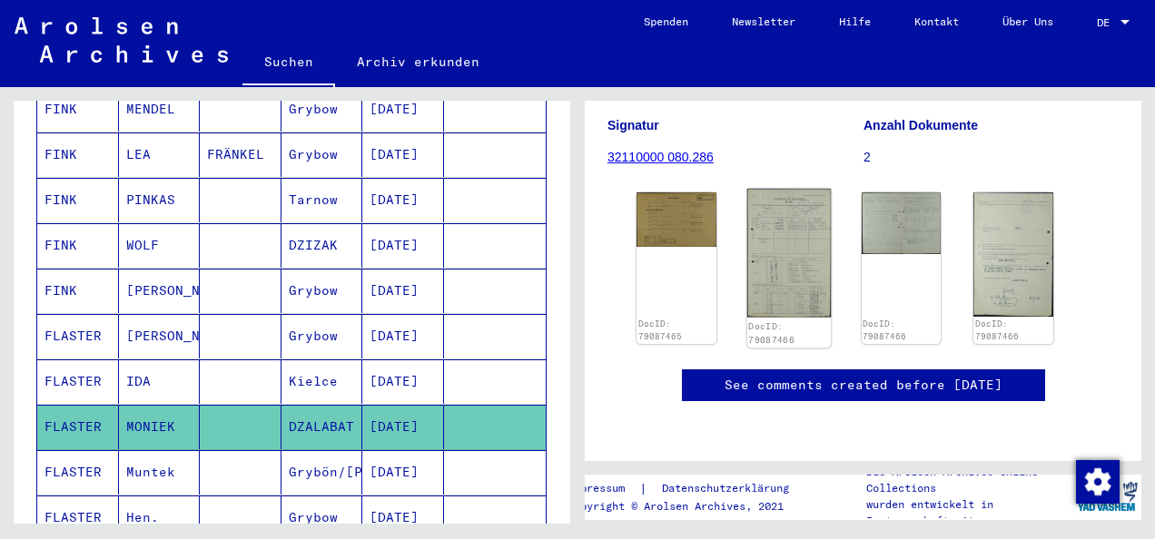
click at [779, 189] on img at bounding box center [789, 253] width 84 height 129
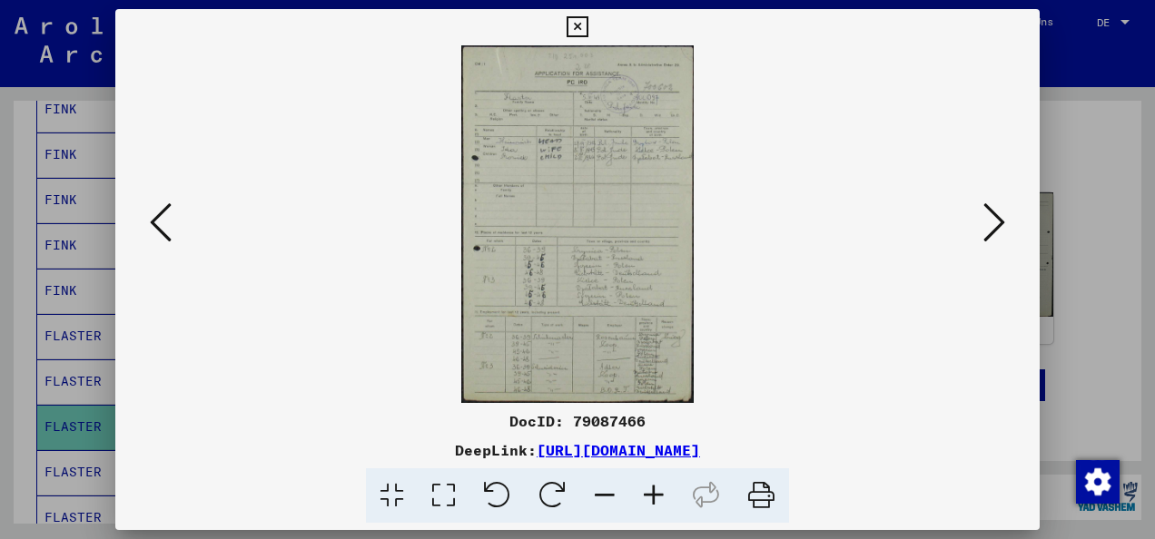
click at [648, 483] on icon at bounding box center [653, 495] width 49 height 55
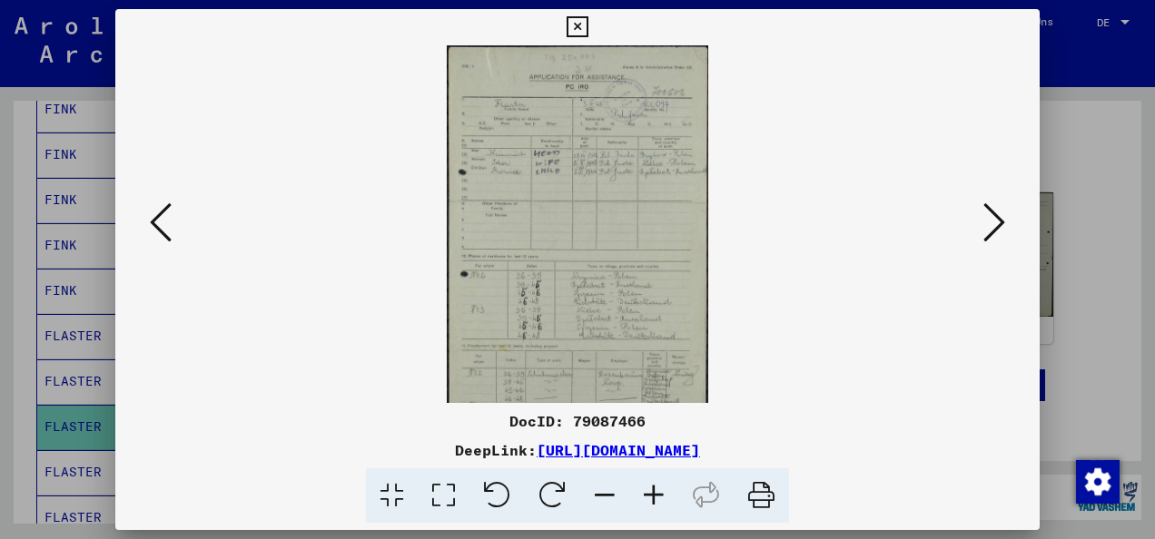
click at [648, 483] on icon at bounding box center [653, 495] width 49 height 55
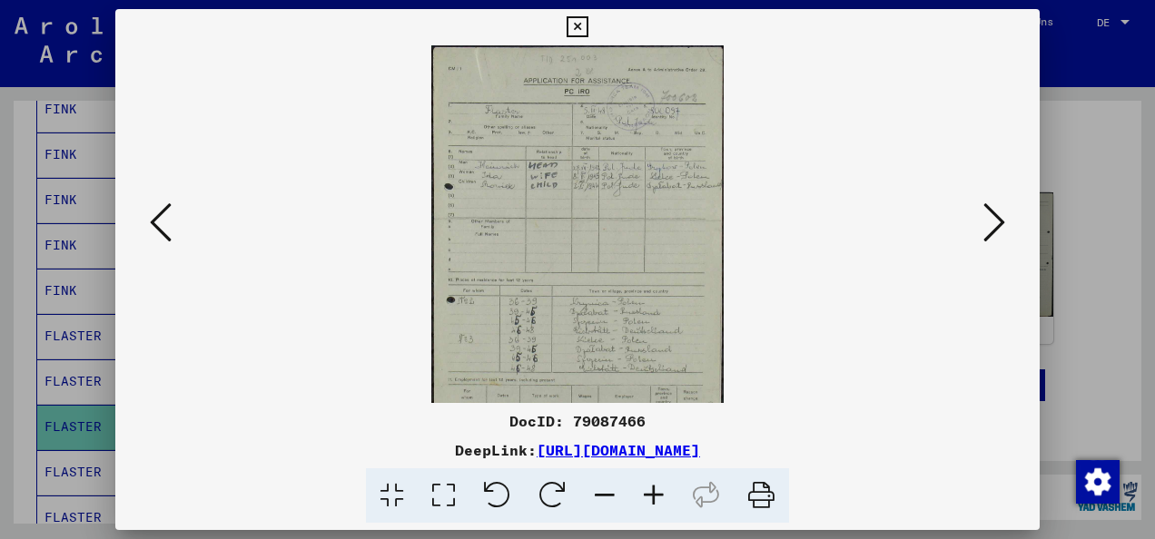
click at [648, 483] on icon at bounding box center [653, 495] width 49 height 55
click at [649, 483] on icon at bounding box center [653, 495] width 49 height 55
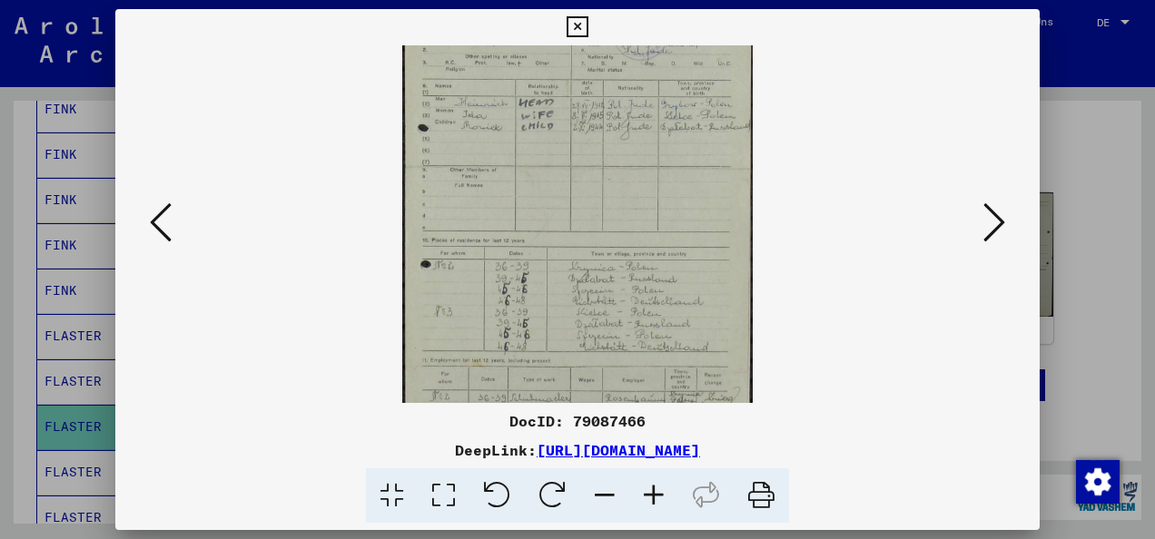
scroll to position [182, 0]
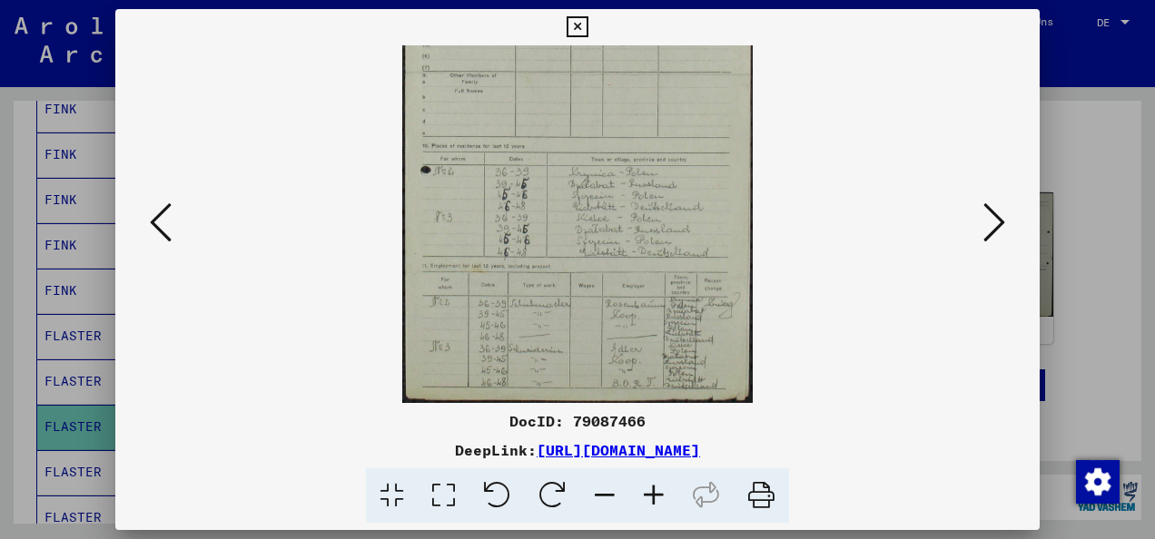
drag, startPoint x: 655, startPoint y: 347, endPoint x: 603, endPoint y: 167, distance: 187.3
click at [603, 167] on img at bounding box center [577, 133] width 350 height 539
click at [653, 496] on icon at bounding box center [653, 495] width 49 height 55
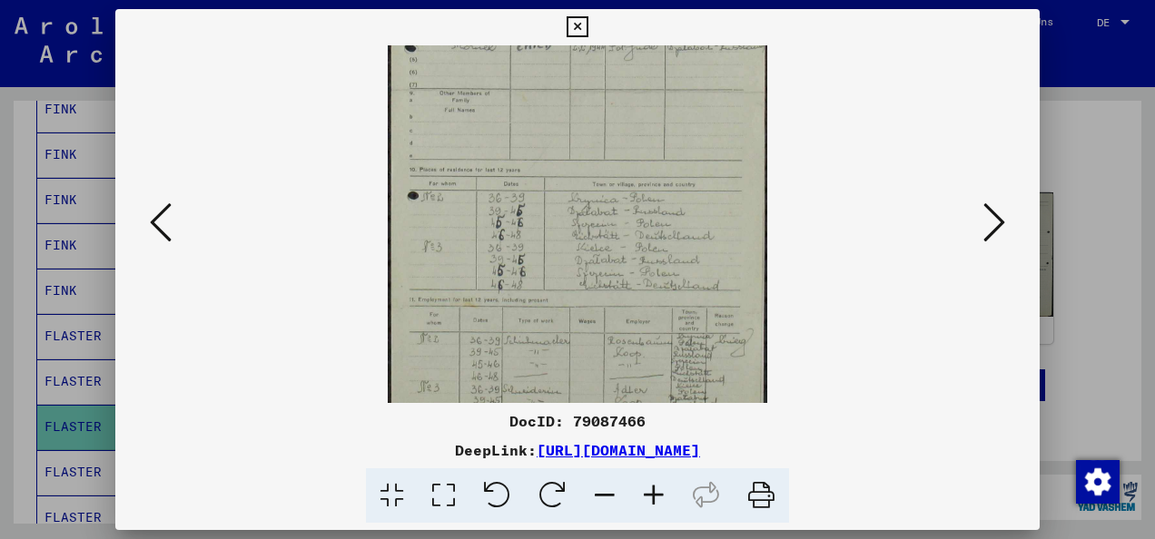
click at [653, 496] on icon at bounding box center [653, 495] width 49 height 55
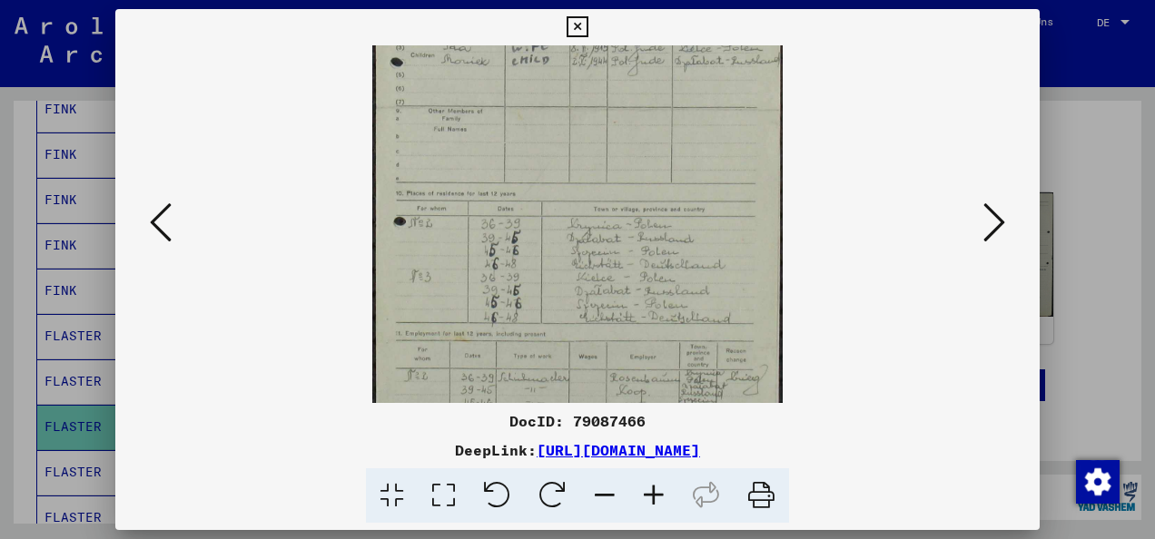
click at [653, 496] on icon at bounding box center [653, 495] width 49 height 55
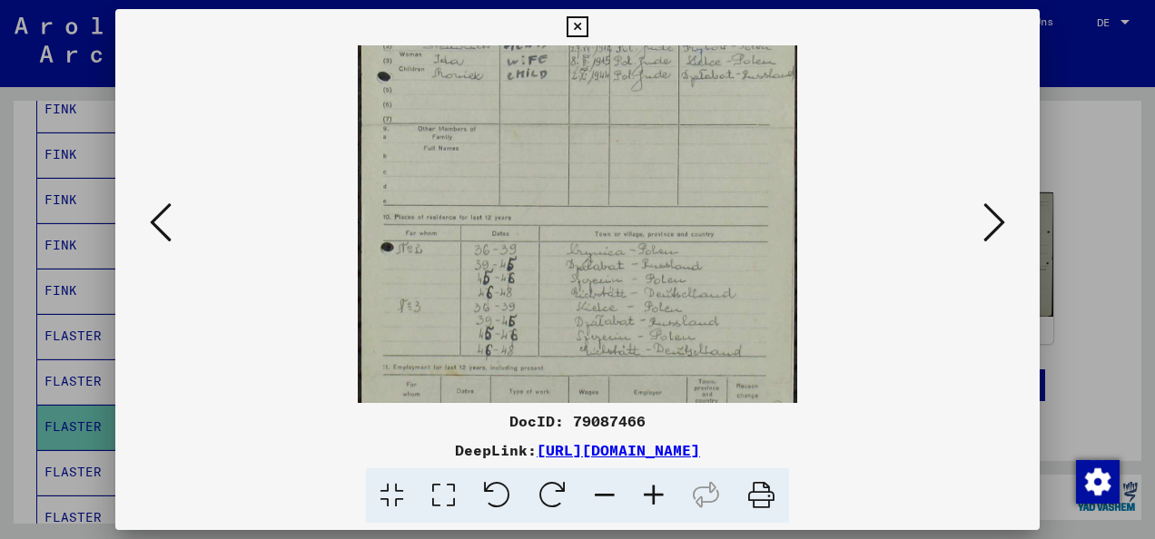
click at [653, 496] on icon at bounding box center [653, 495] width 49 height 55
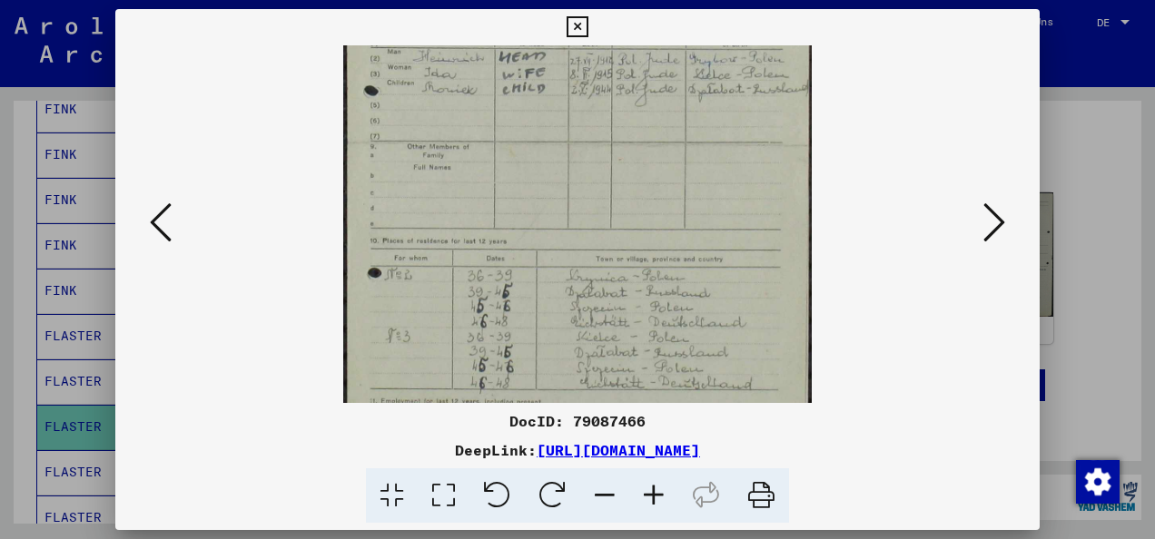
click at [986, 220] on icon at bounding box center [994, 223] width 22 height 44
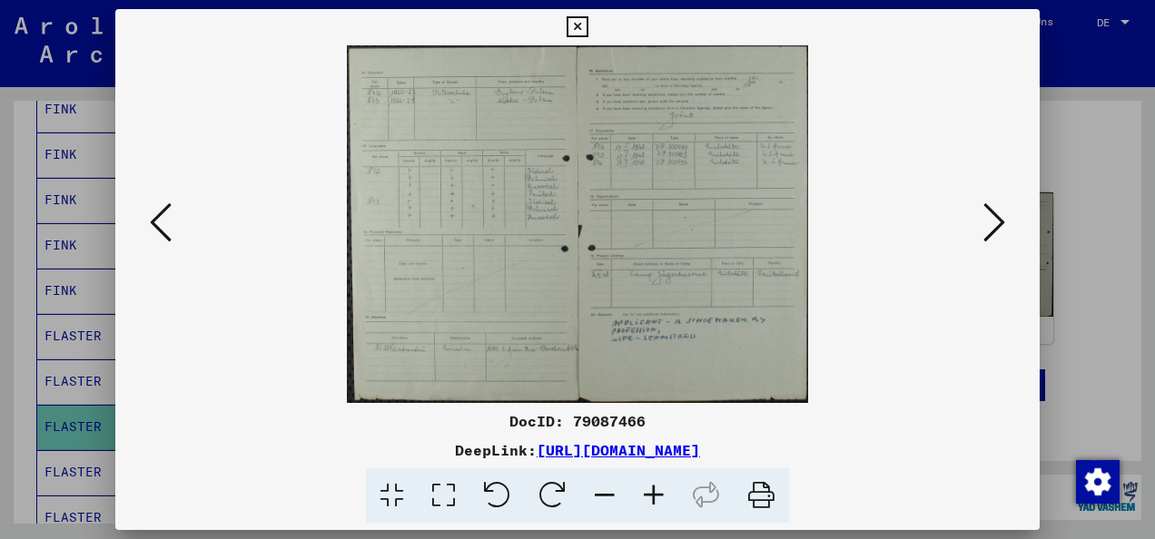
click at [1056, 138] on div at bounding box center [577, 269] width 1155 height 539
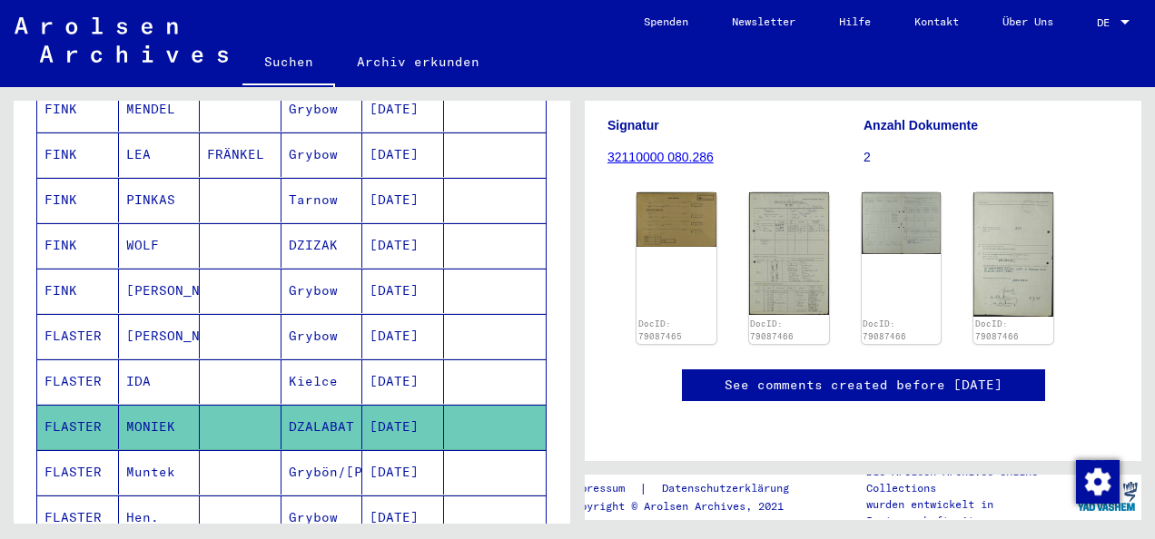
drag, startPoint x: 160, startPoint y: 444, endPoint x: 497, endPoint y: 453, distance: 337.8
click at [160, 450] on mat-cell "Muntek" at bounding box center [160, 472] width 82 height 44
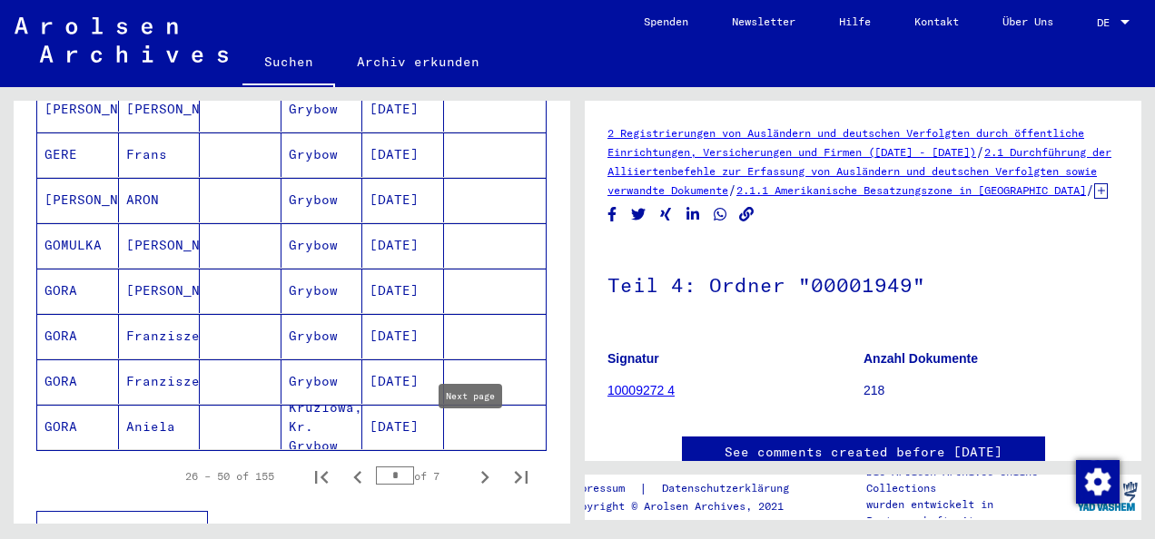
click at [467, 458] on button "Next page" at bounding box center [485, 476] width 36 height 36
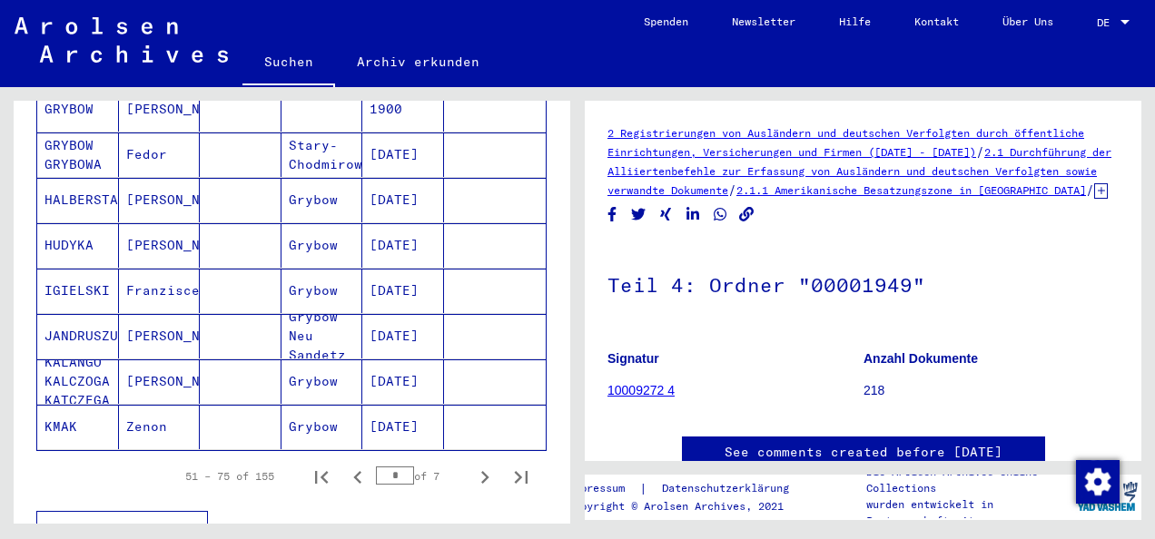
click at [472, 465] on icon "Next page" at bounding box center [484, 477] width 25 height 25
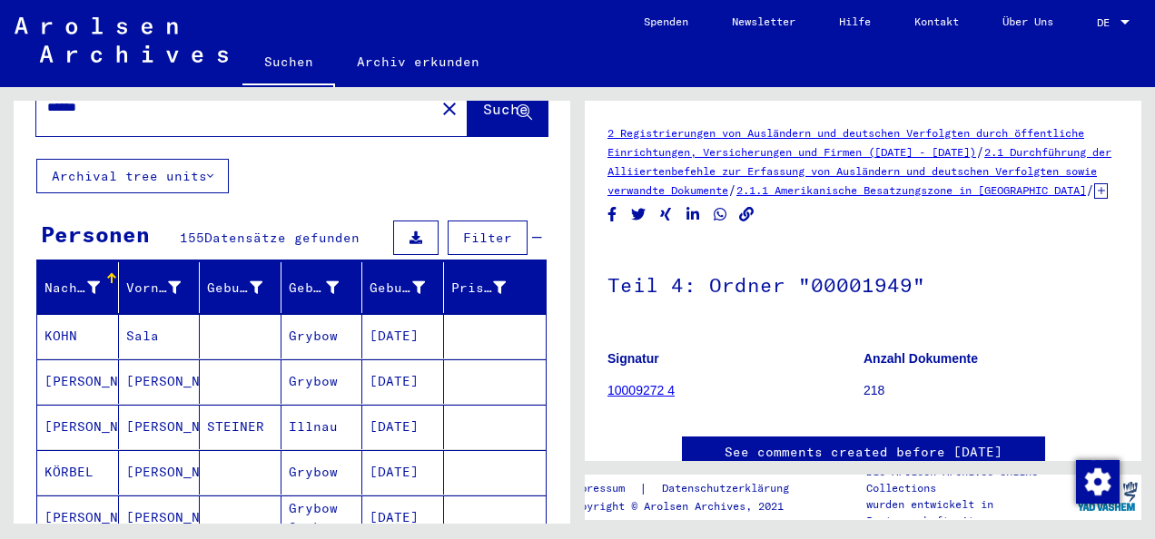
drag, startPoint x: 143, startPoint y: 319, endPoint x: 223, endPoint y: 327, distance: 80.3
click at [144, 318] on mat-cell "Sala" at bounding box center [160, 336] width 82 height 44
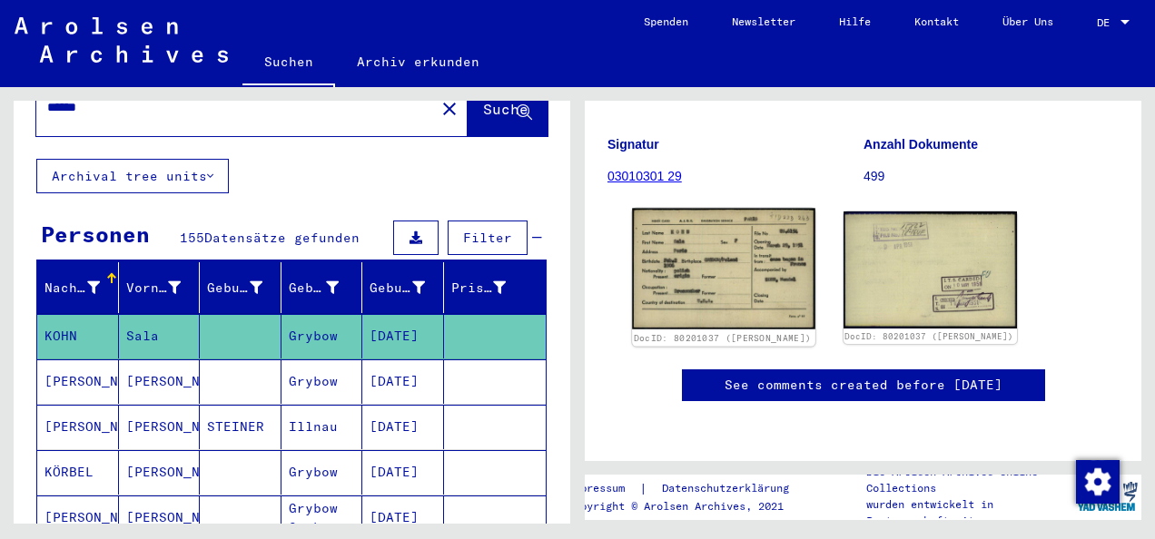
click at [708, 220] on img at bounding box center [723, 269] width 182 height 121
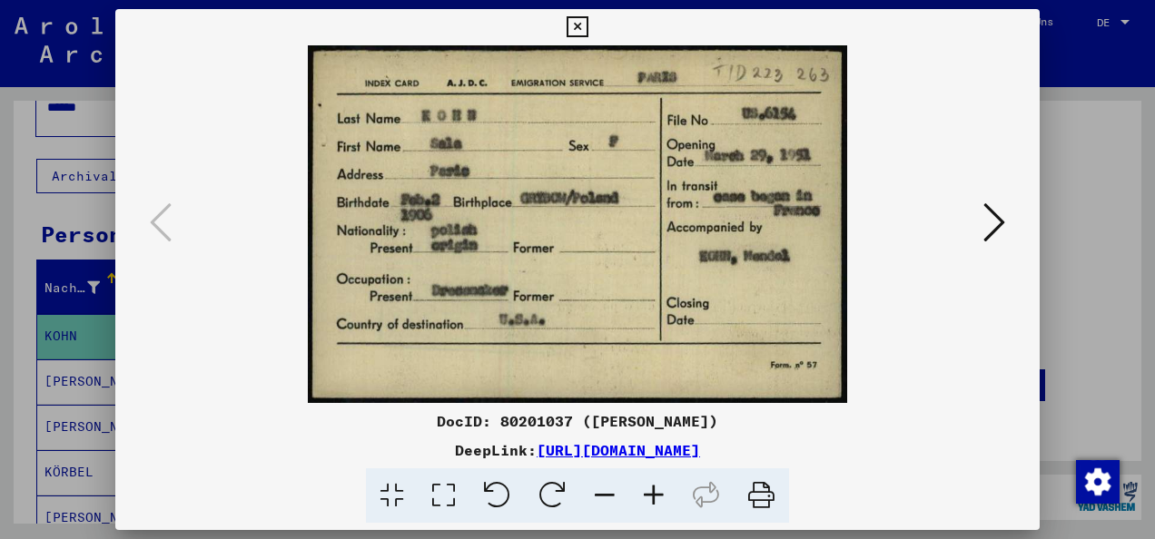
click at [1074, 158] on div at bounding box center [577, 269] width 1155 height 539
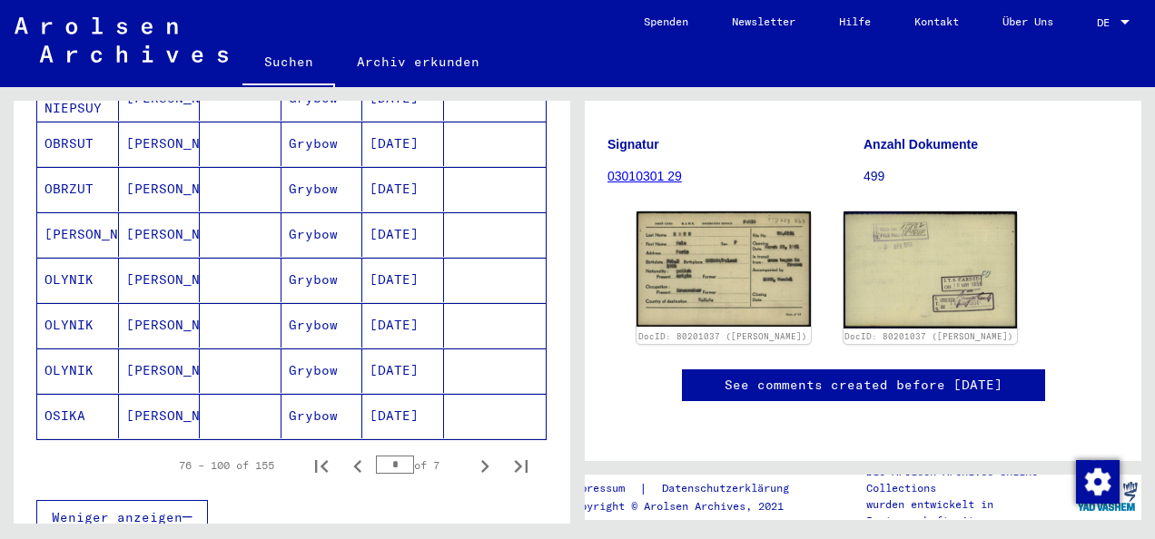
scroll to position [1162, 0]
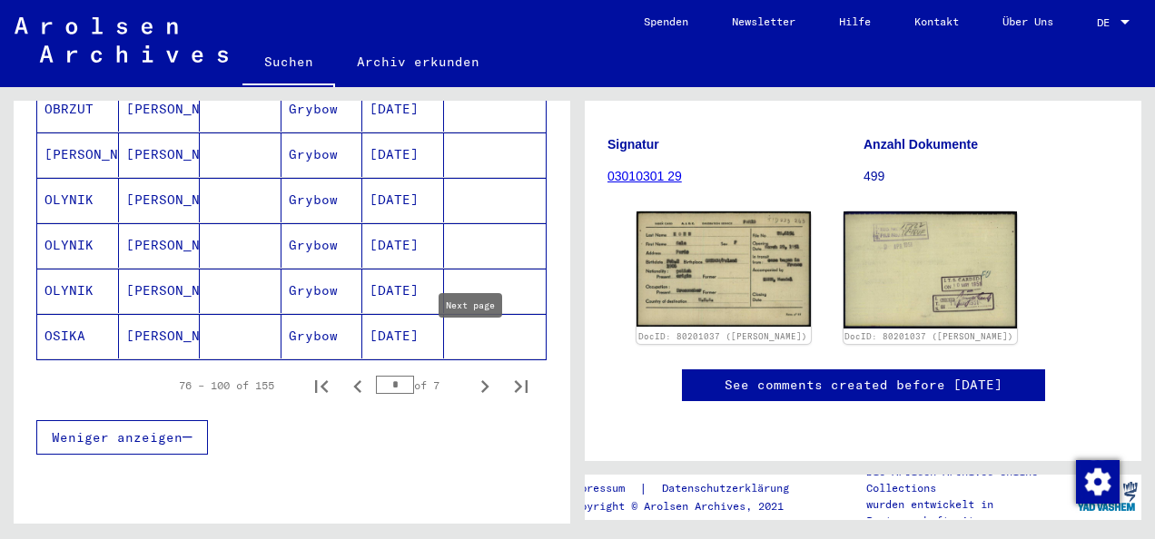
click at [472, 374] on icon "Next page" at bounding box center [484, 386] width 25 height 25
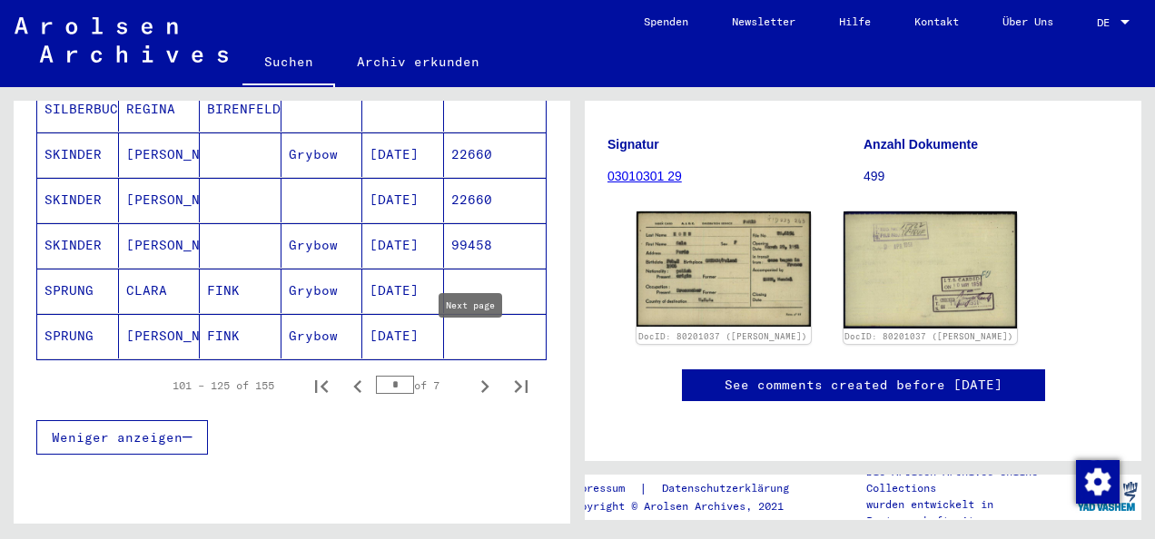
click at [476, 374] on icon "Next page" at bounding box center [484, 386] width 25 height 25
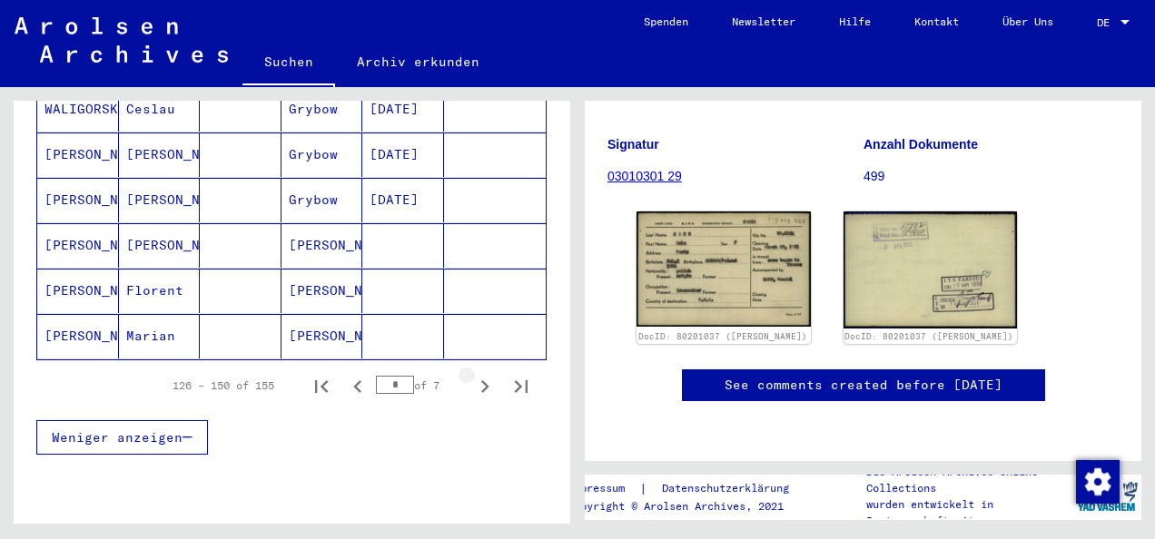
click at [474, 374] on icon "Next page" at bounding box center [484, 386] width 25 height 25
type input "*"
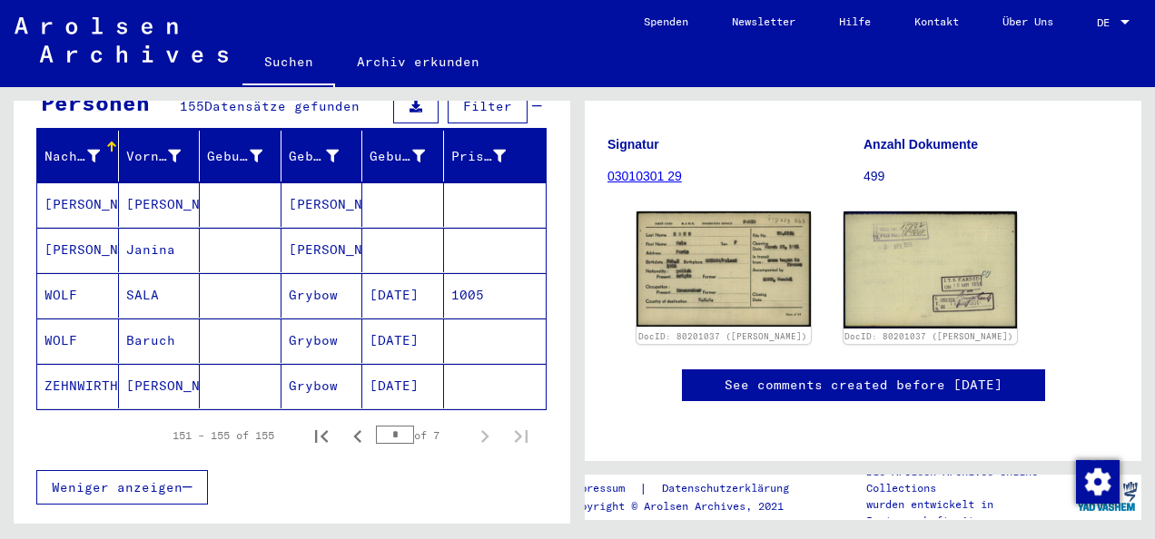
scroll to position [272, 0]
